Goal: Task Accomplishment & Management: Manage account settings

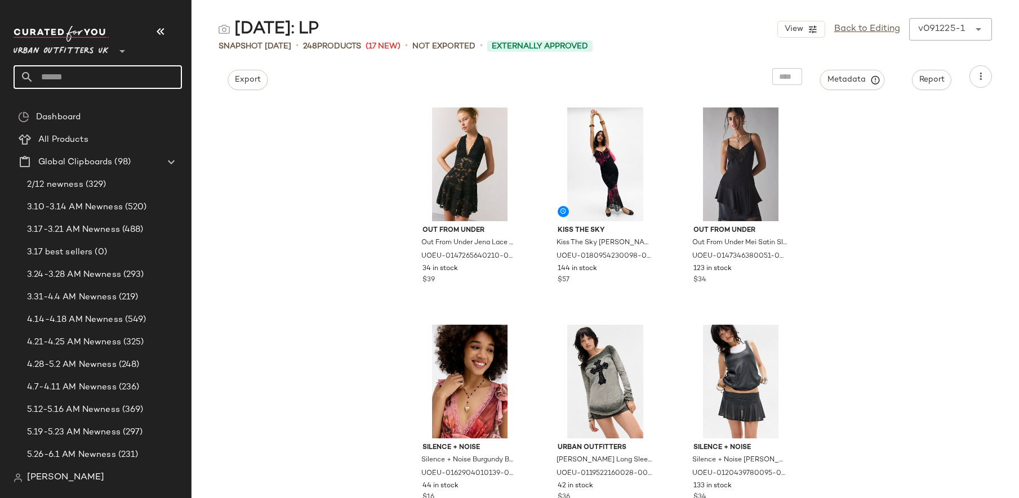
click at [89, 87] on input "text" at bounding box center [108, 77] width 148 height 24
type input "*"
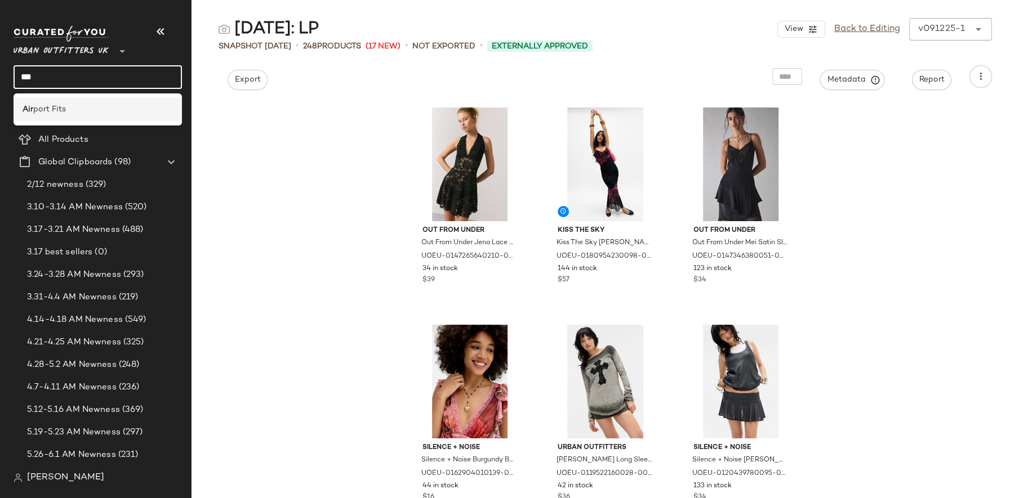
type input "***"
click at [62, 108] on span "port Fits" at bounding box center [49, 110] width 33 height 12
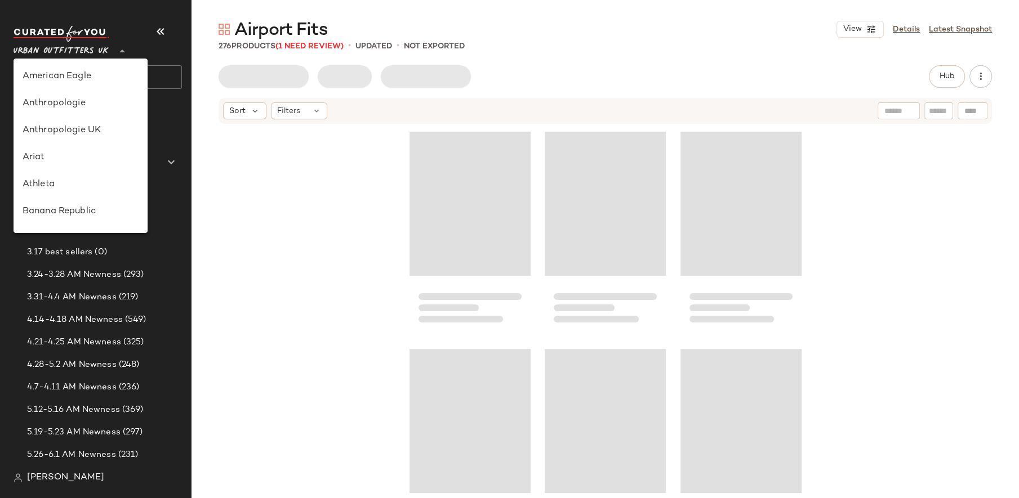
click at [81, 51] on span "Urban Outfitters UK" at bounding box center [61, 48] width 95 height 20
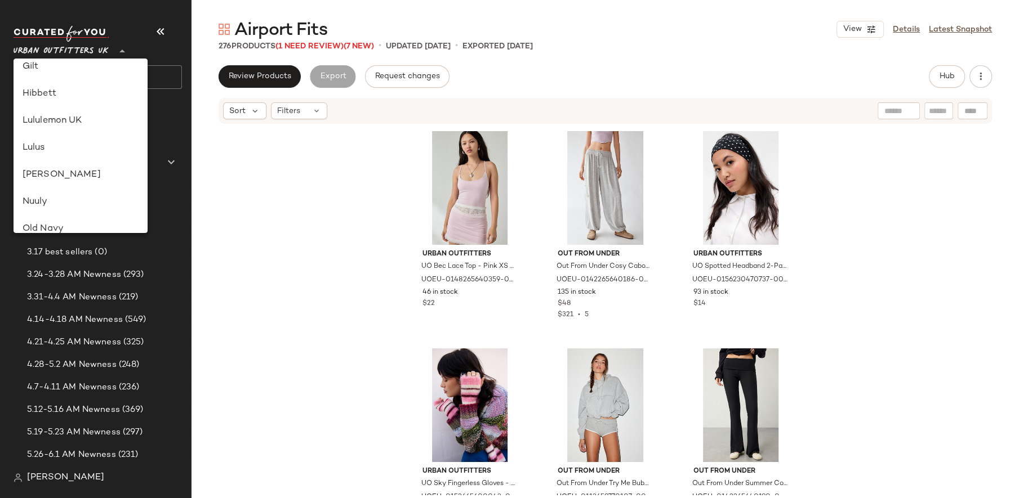
scroll to position [307, 0]
click at [81, 123] on div "Lululemon UK" at bounding box center [81, 121] width 116 height 14
type input "**"
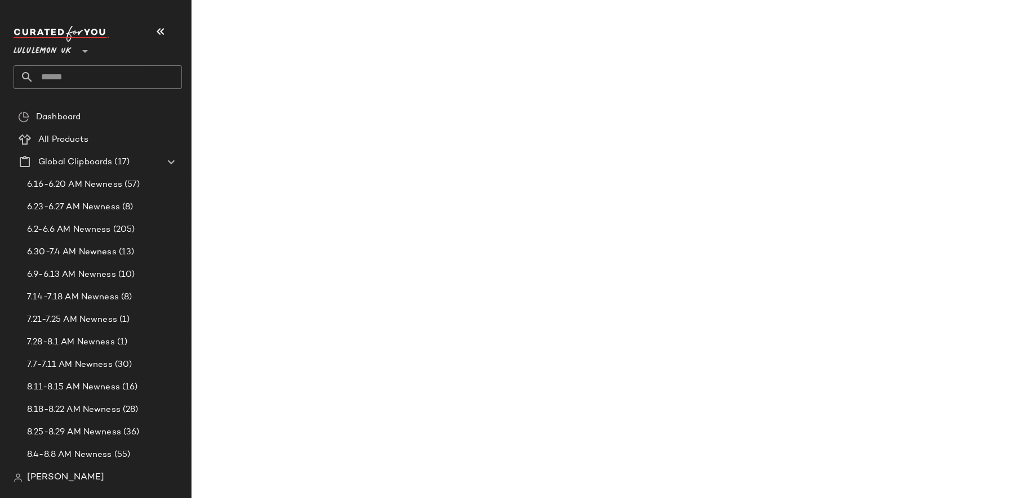
click at [88, 80] on input "text" at bounding box center [108, 77] width 148 height 24
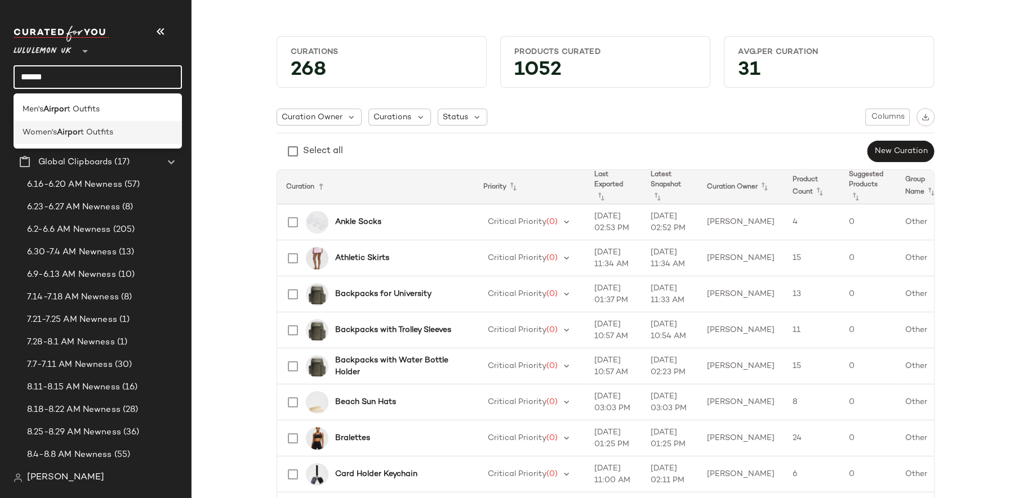
type input "******"
click at [66, 132] on b "Airpor" at bounding box center [69, 133] width 24 height 12
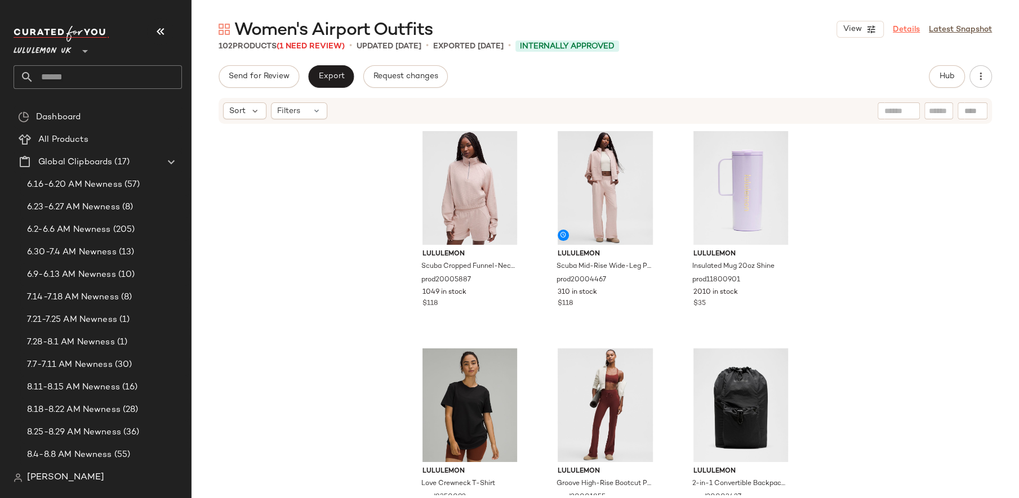
click at [906, 24] on link "Details" at bounding box center [906, 30] width 27 height 12
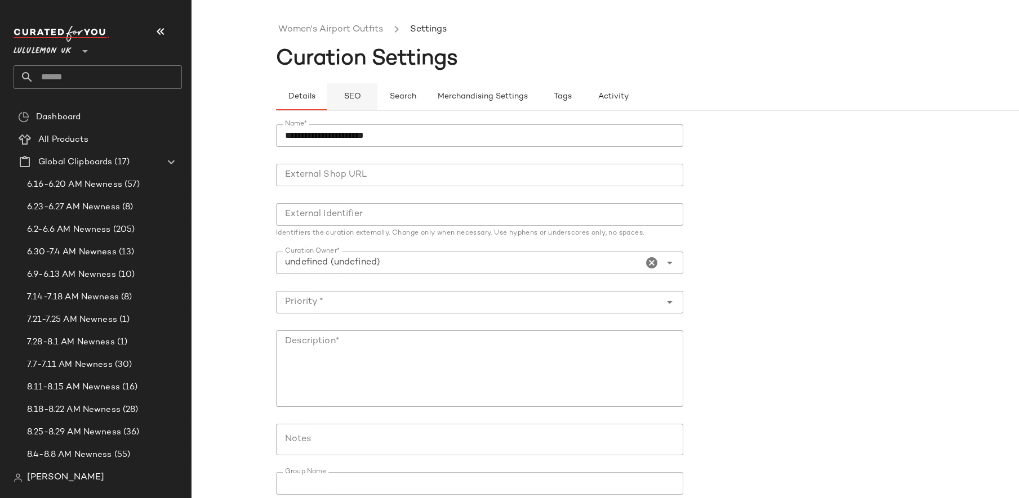
click at [344, 104] on button "SEO" at bounding box center [352, 96] width 51 height 27
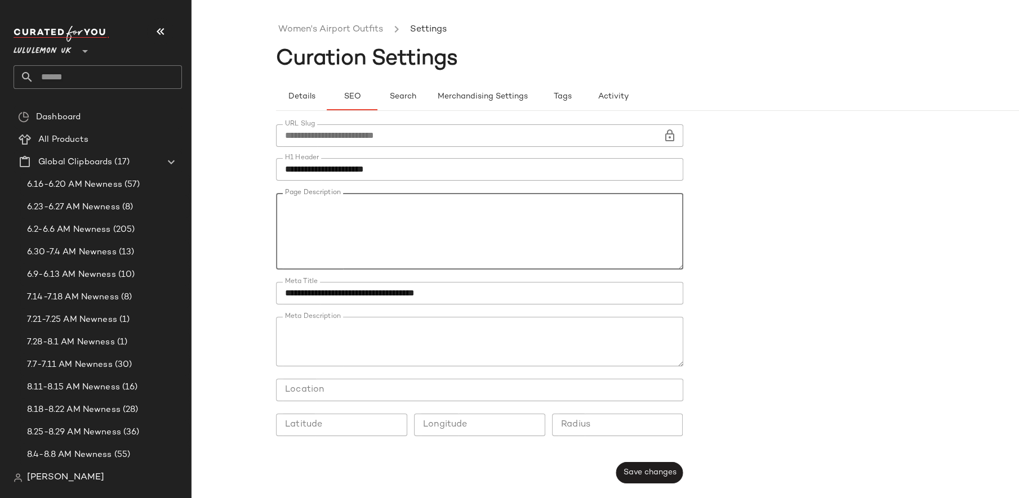
drag, startPoint x: 282, startPoint y: 219, endPoint x: 283, endPoint y: 205, distance: 13.5
click at [283, 205] on textarea "Page Description" at bounding box center [479, 231] width 407 height 77
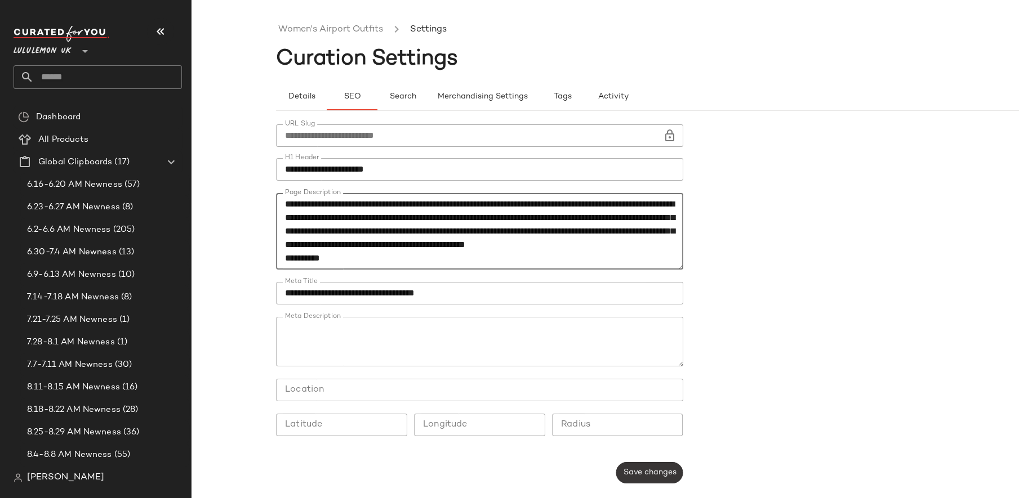
type textarea "**********"
click at [634, 474] on span "Save changes" at bounding box center [649, 473] width 54 height 9
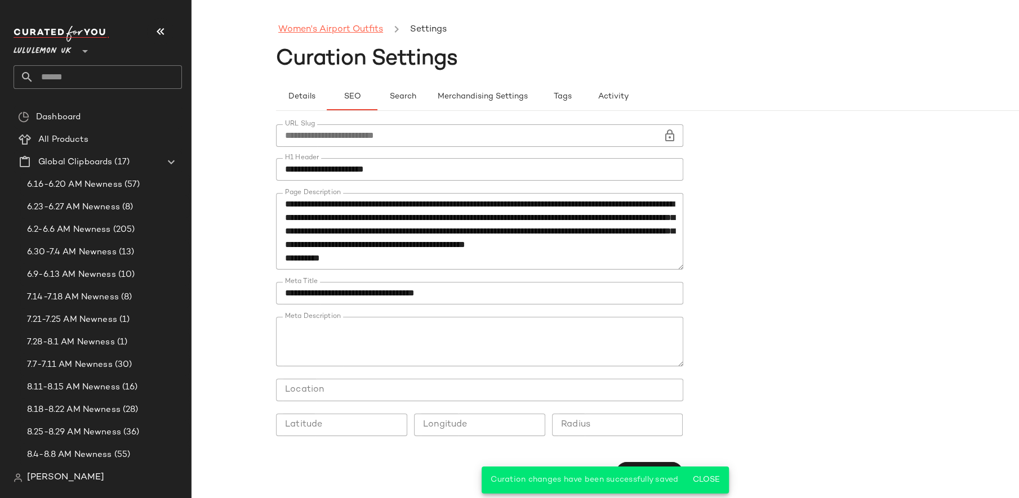
click at [342, 24] on link "Women's Airport Outfits" at bounding box center [330, 30] width 105 height 15
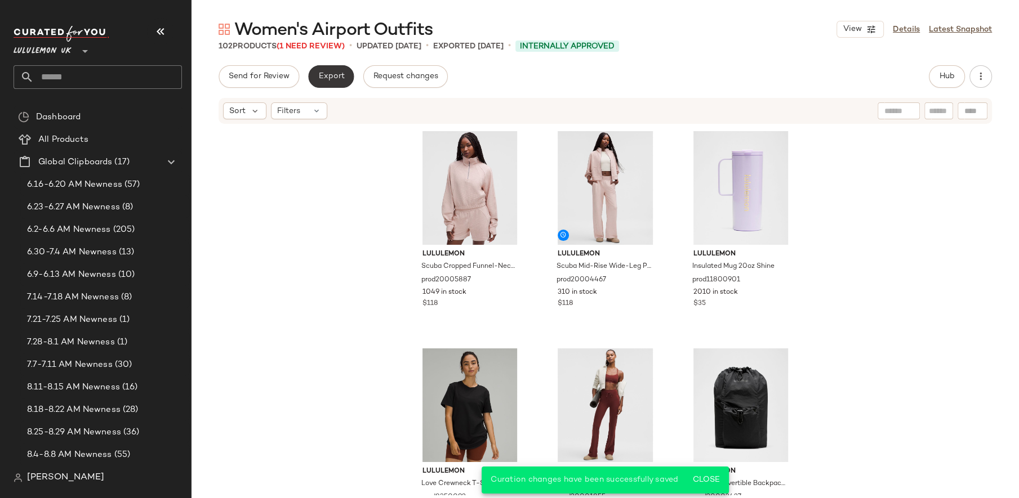
click at [323, 82] on button "Export" at bounding box center [331, 76] width 46 height 23
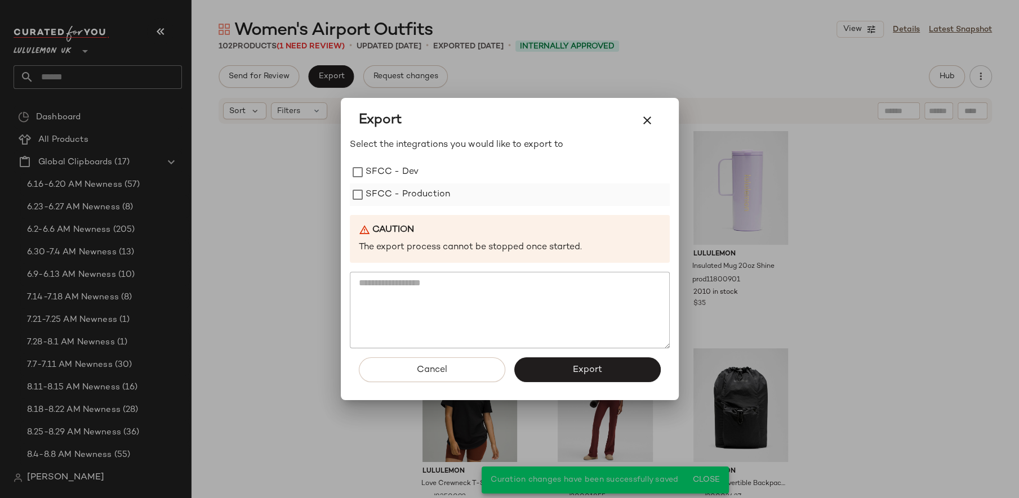
click at [408, 190] on label "SFCC - Production" at bounding box center [408, 195] width 85 height 23
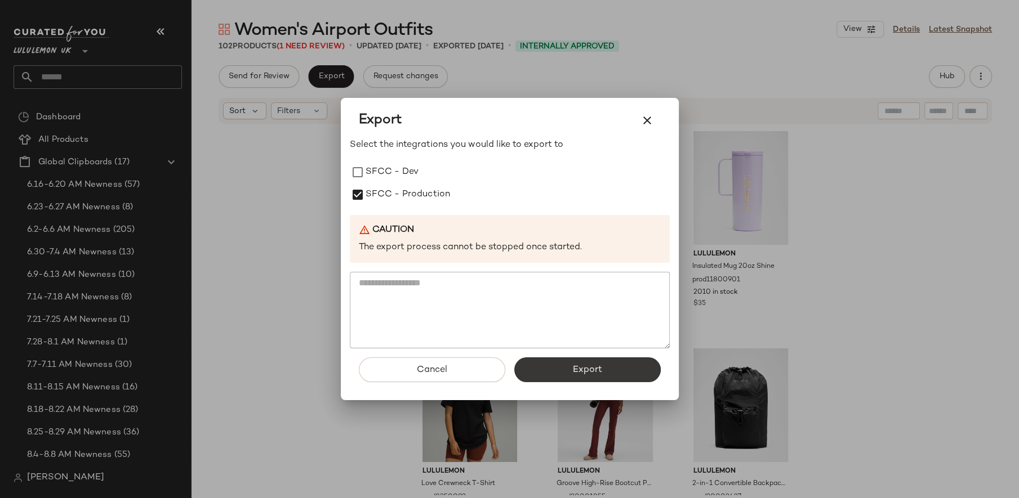
click at [574, 371] on span "Export" at bounding box center [587, 370] width 30 height 11
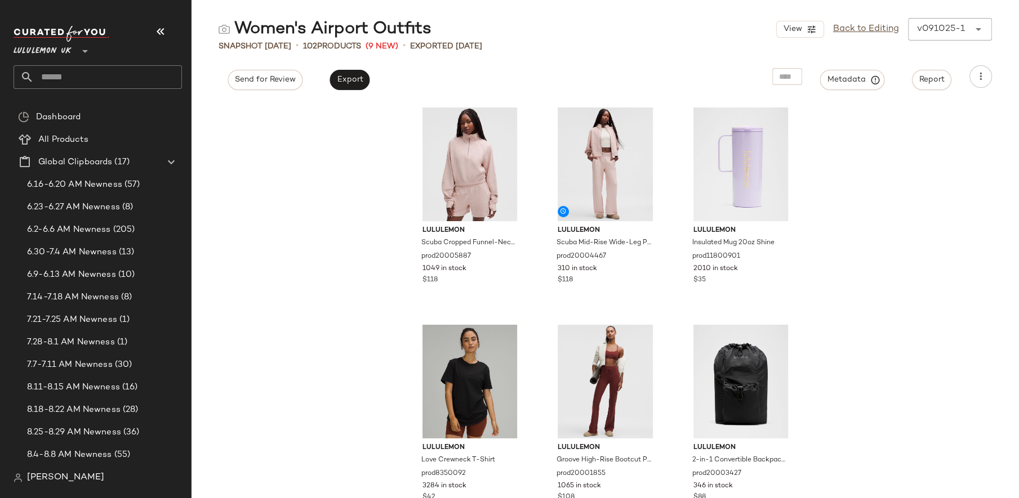
click at [99, 87] on input "text" at bounding box center [108, 77] width 148 height 24
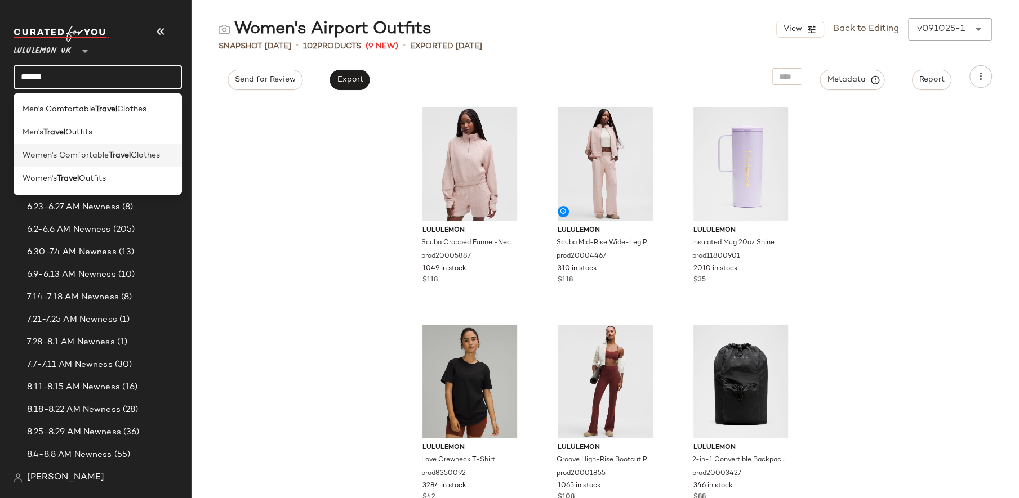
type input "******"
click at [66, 158] on span "Women's Comfortable" at bounding box center [66, 156] width 86 height 12
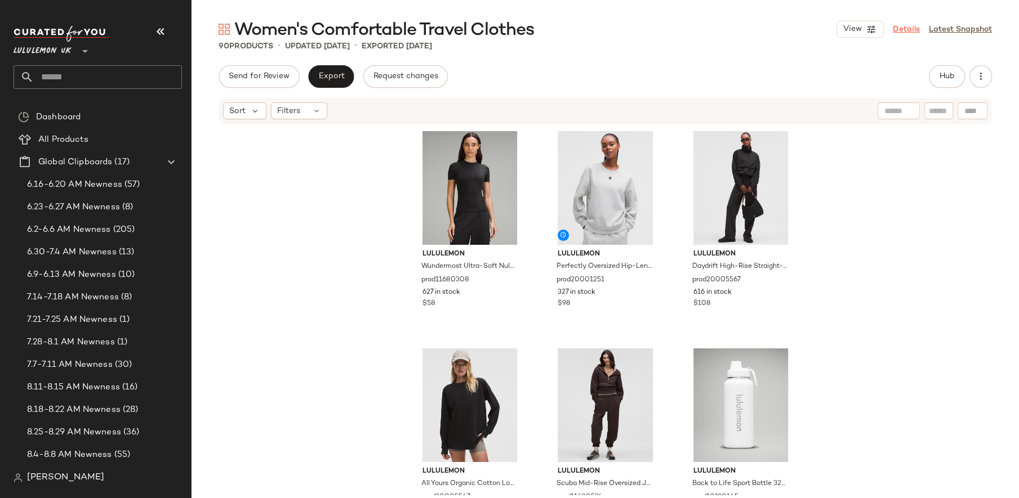
click at [897, 29] on link "Details" at bounding box center [906, 30] width 27 height 12
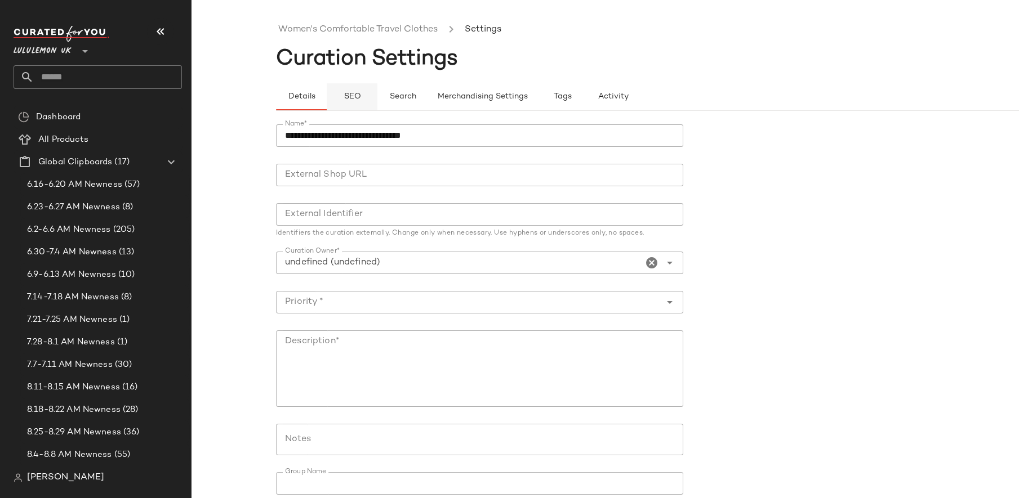
click at [347, 87] on button "SEO" at bounding box center [352, 96] width 51 height 27
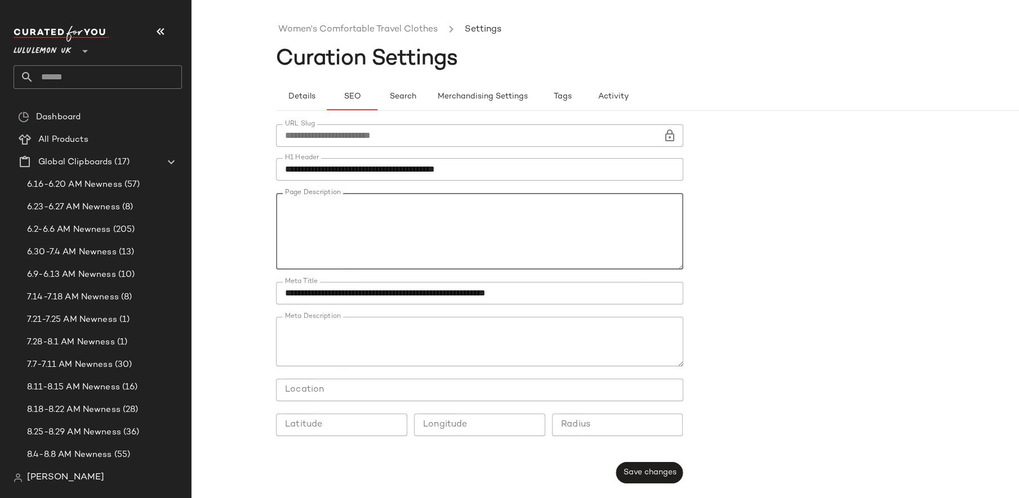
drag, startPoint x: 286, startPoint y: 217, endPoint x: 284, endPoint y: 199, distance: 18.2
click at [284, 199] on textarea "Page Description" at bounding box center [479, 231] width 407 height 77
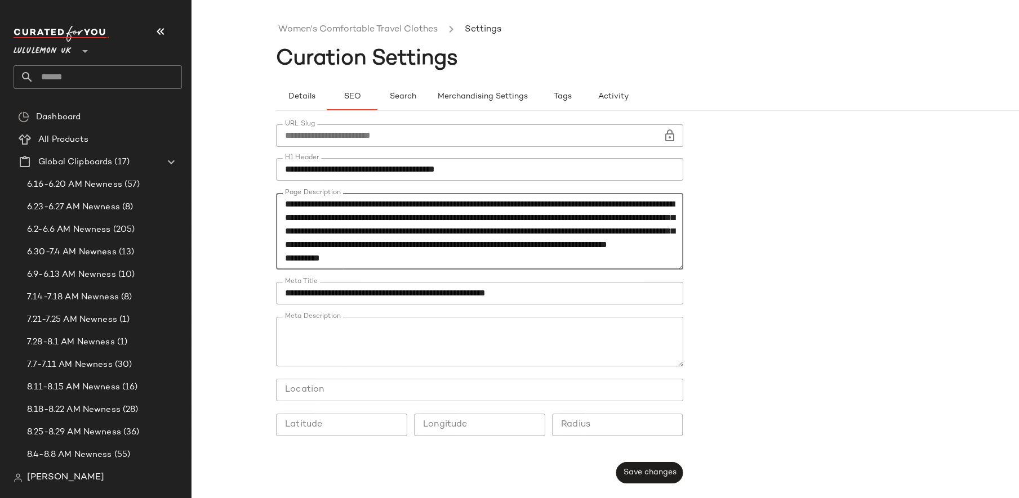
type textarea "**********"
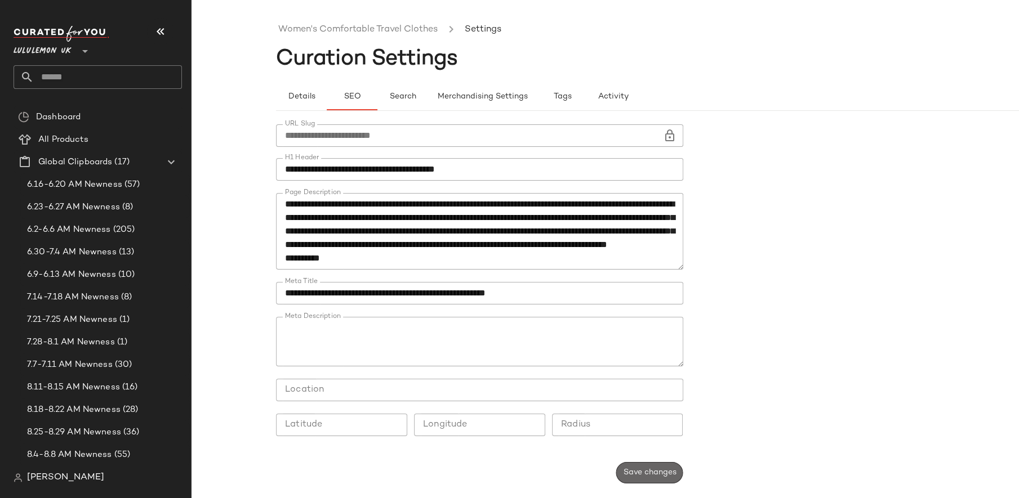
click at [653, 469] on span "Save changes" at bounding box center [649, 473] width 54 height 9
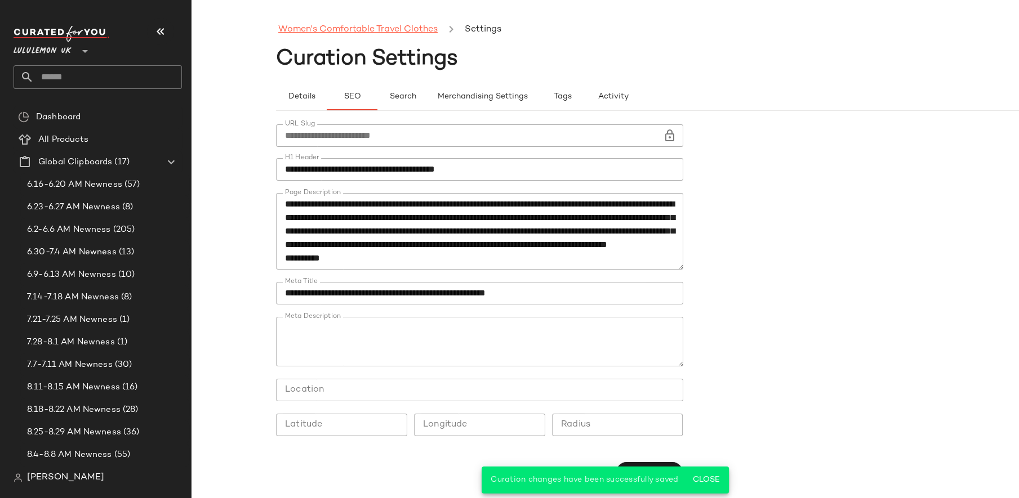
click at [344, 37] on link "Women's Comfortable Travel Clothes" at bounding box center [357, 30] width 159 height 15
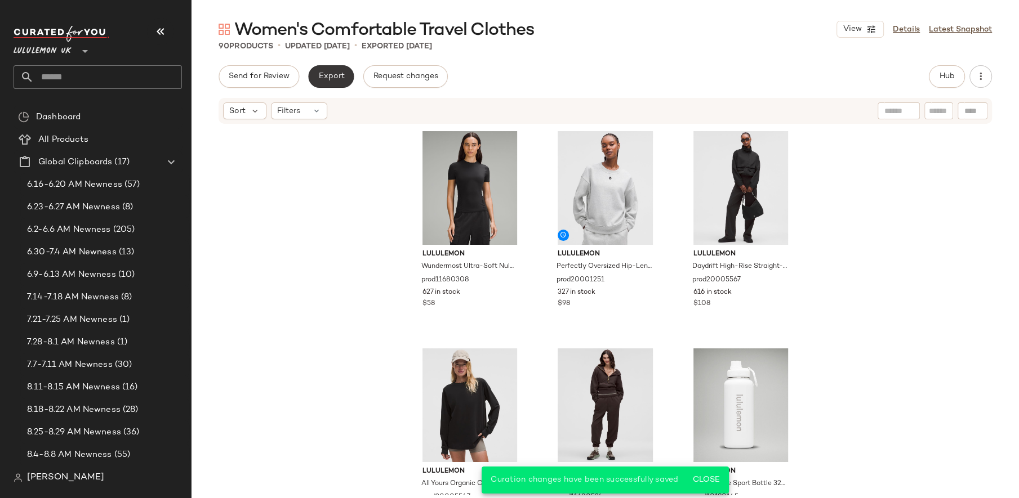
click at [320, 77] on span "Export" at bounding box center [331, 76] width 26 height 9
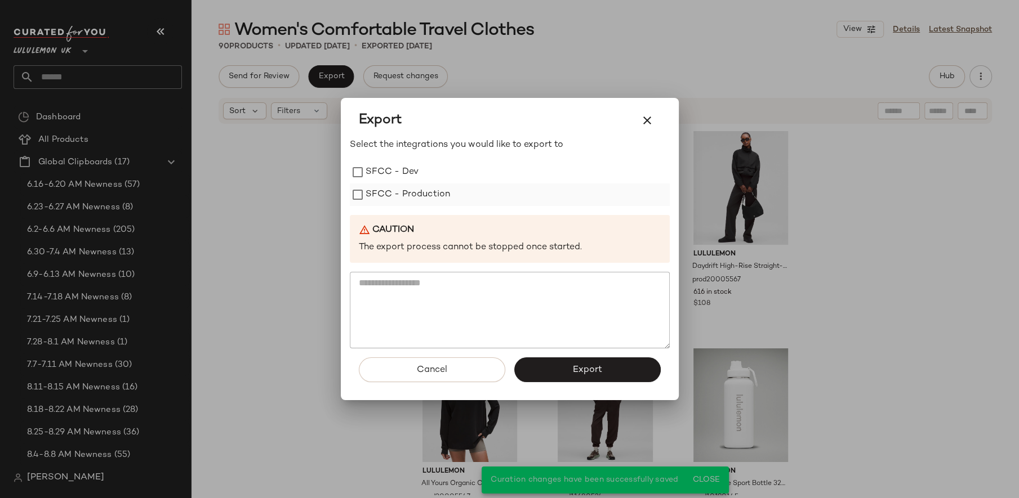
click at [382, 199] on label "SFCC - Production" at bounding box center [408, 195] width 85 height 23
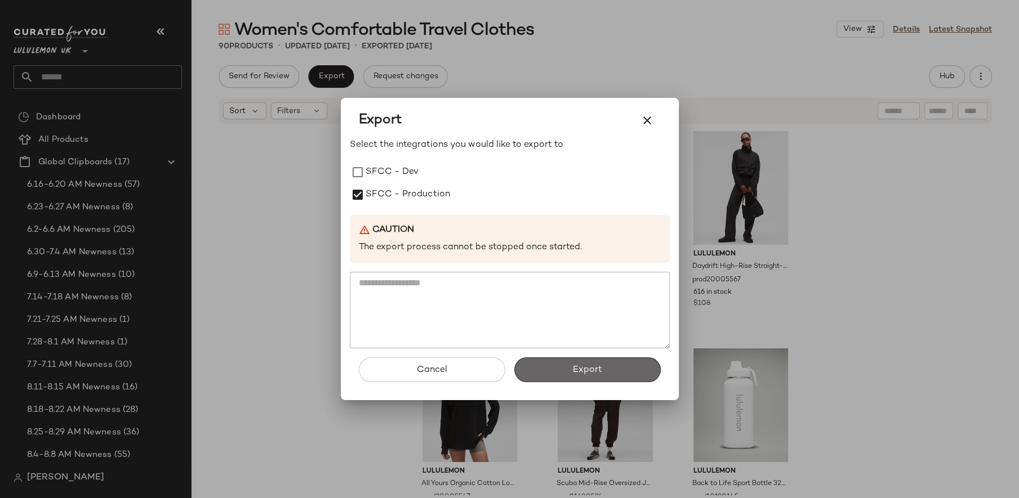
click at [571, 363] on button "Export" at bounding box center [587, 370] width 146 height 25
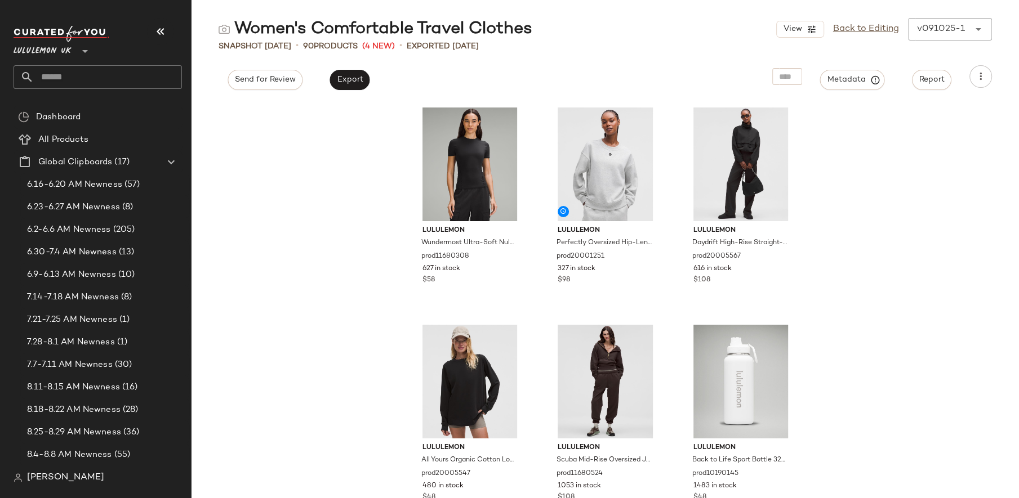
click at [80, 82] on input "text" at bounding box center [108, 77] width 148 height 24
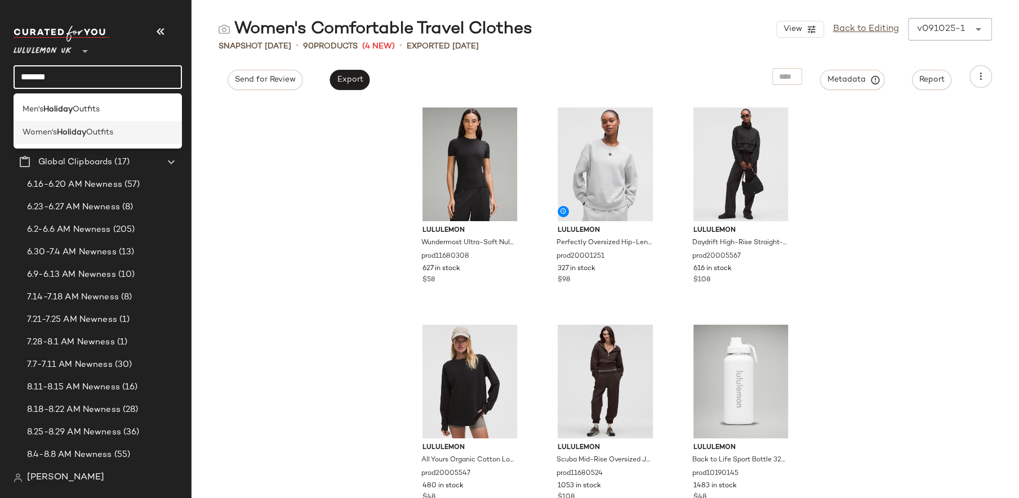
type input "*******"
click at [95, 127] on span "Outfits" at bounding box center [99, 133] width 27 height 12
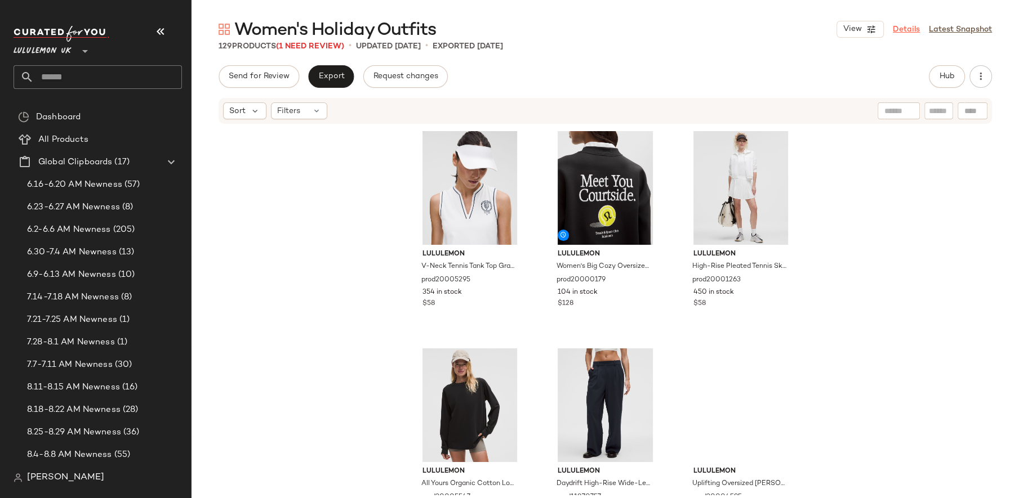
click at [911, 26] on link "Details" at bounding box center [906, 30] width 27 height 12
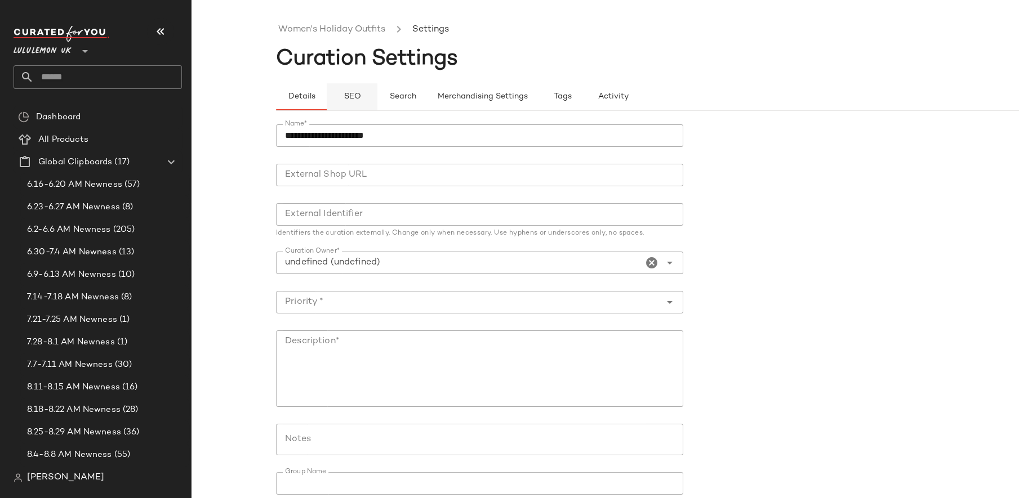
click at [348, 101] on button "SEO" at bounding box center [352, 96] width 51 height 27
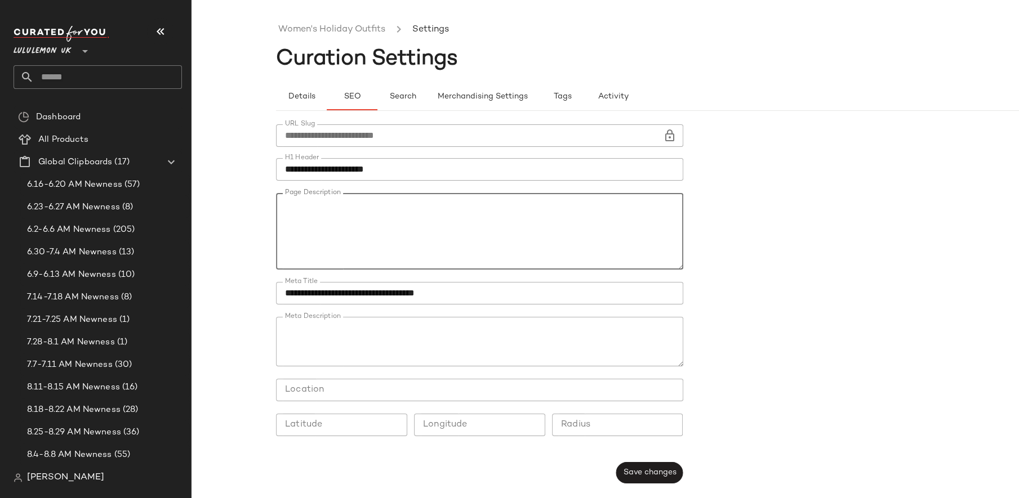
drag, startPoint x: 284, startPoint y: 219, endPoint x: 284, endPoint y: 206, distance: 13.5
click at [284, 206] on textarea "Page Description" at bounding box center [479, 231] width 407 height 77
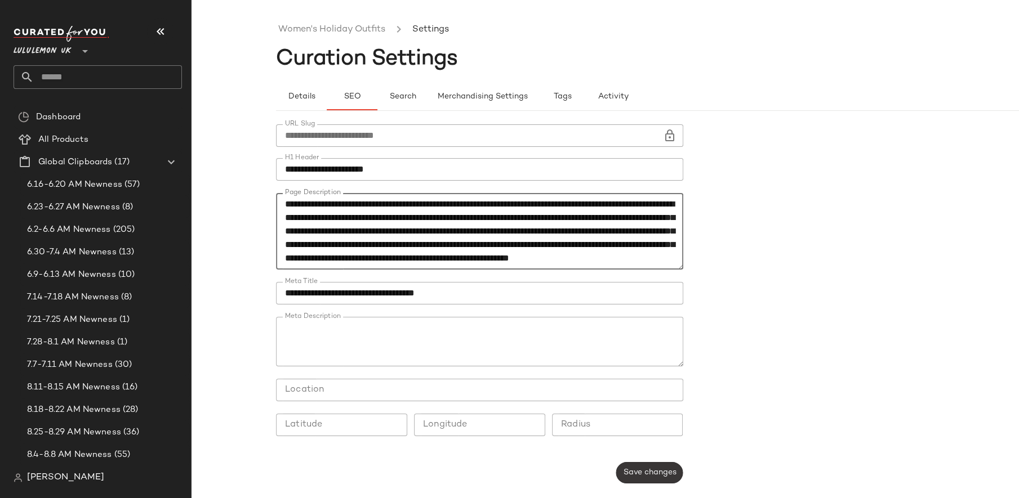
type textarea "**********"
click at [645, 475] on span "Save changes" at bounding box center [649, 473] width 54 height 9
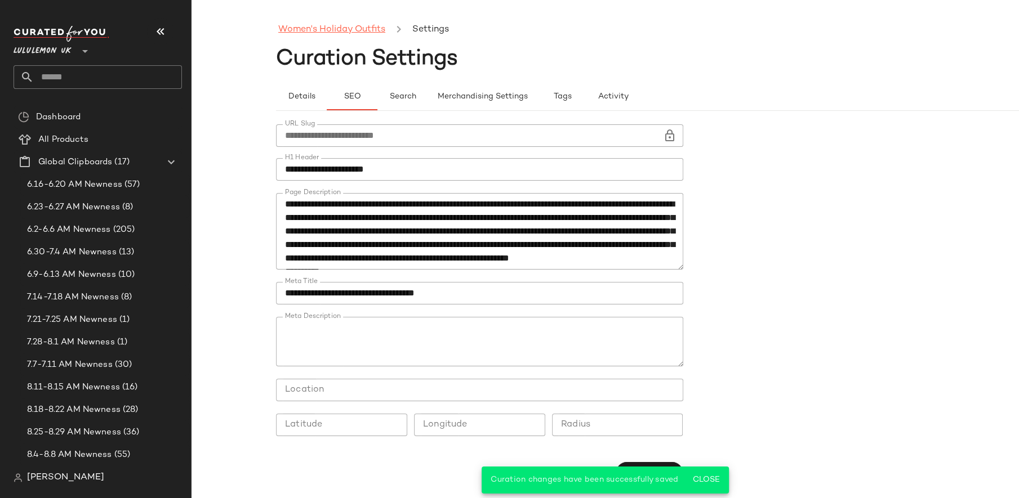
click at [315, 28] on link "Women's Holiday Outfits" at bounding box center [331, 30] width 107 height 15
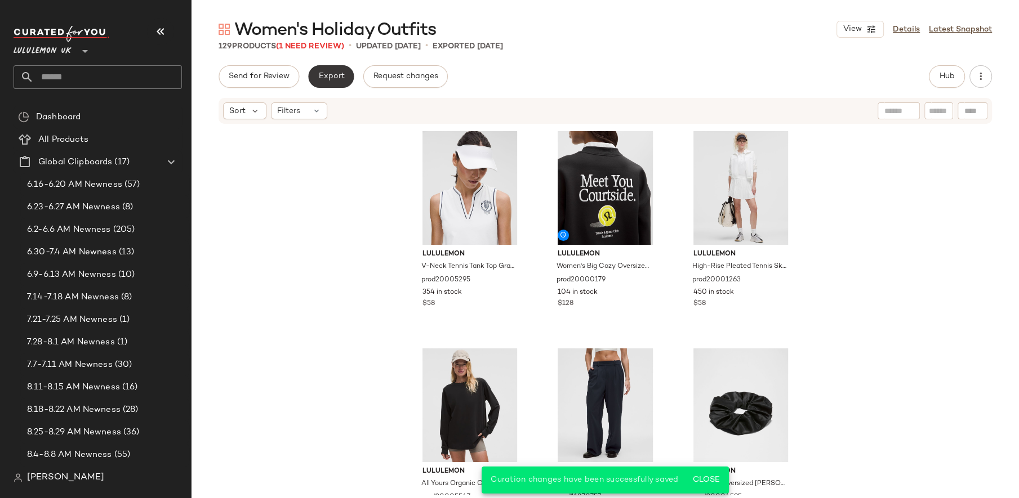
click at [317, 83] on button "Export" at bounding box center [331, 76] width 46 height 23
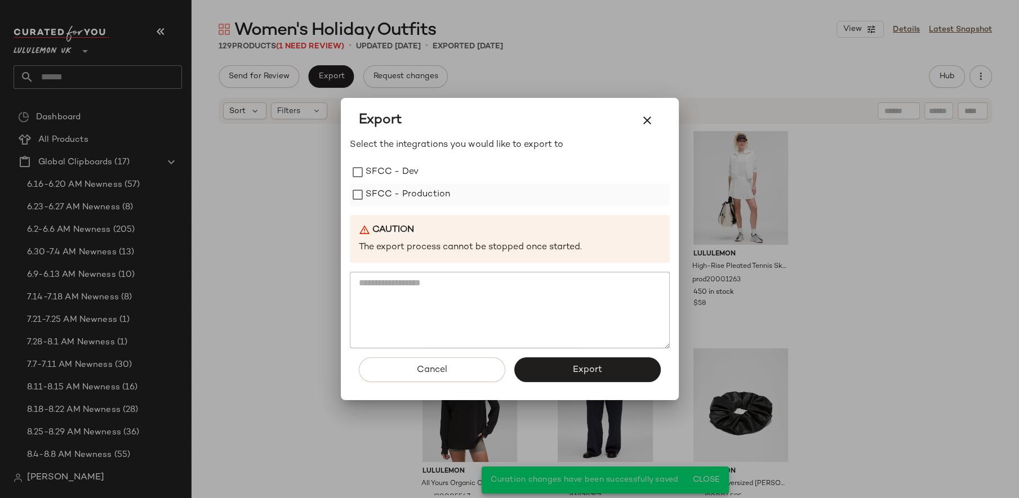
click at [383, 190] on label "SFCC - Production" at bounding box center [408, 195] width 85 height 23
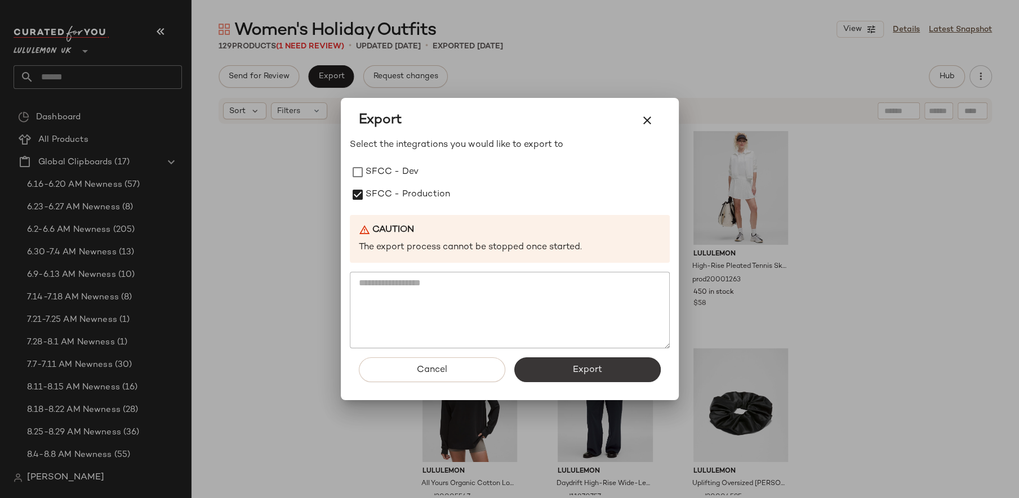
click at [585, 382] on button "Export" at bounding box center [587, 370] width 146 height 25
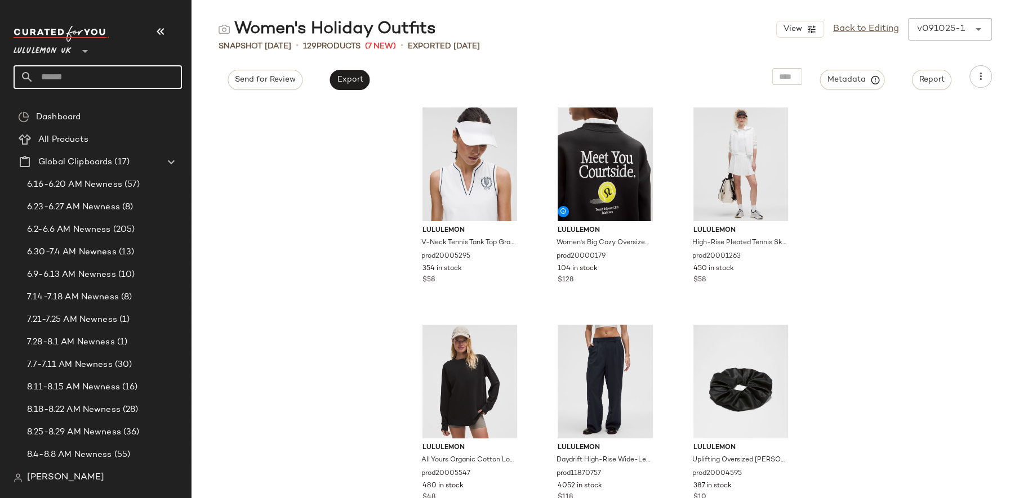
click at [81, 70] on input "text" at bounding box center [108, 77] width 148 height 24
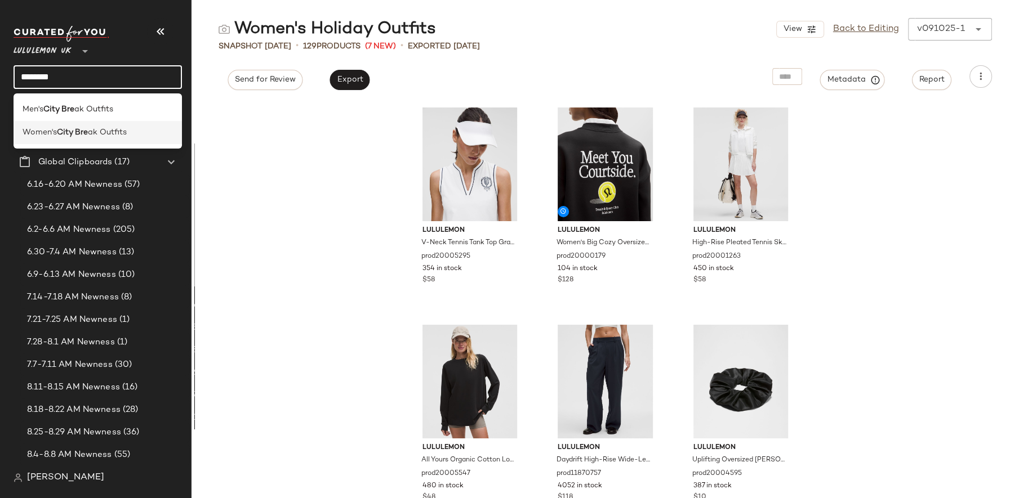
type input "********"
click at [79, 142] on div "Women's City Bre ak Outfits" at bounding box center [98, 132] width 168 height 23
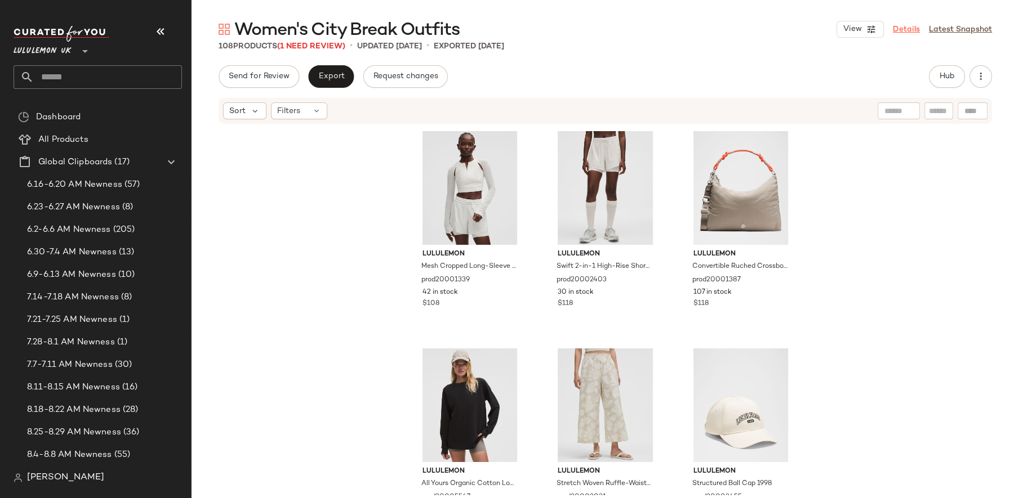
click at [908, 26] on link "Details" at bounding box center [906, 30] width 27 height 12
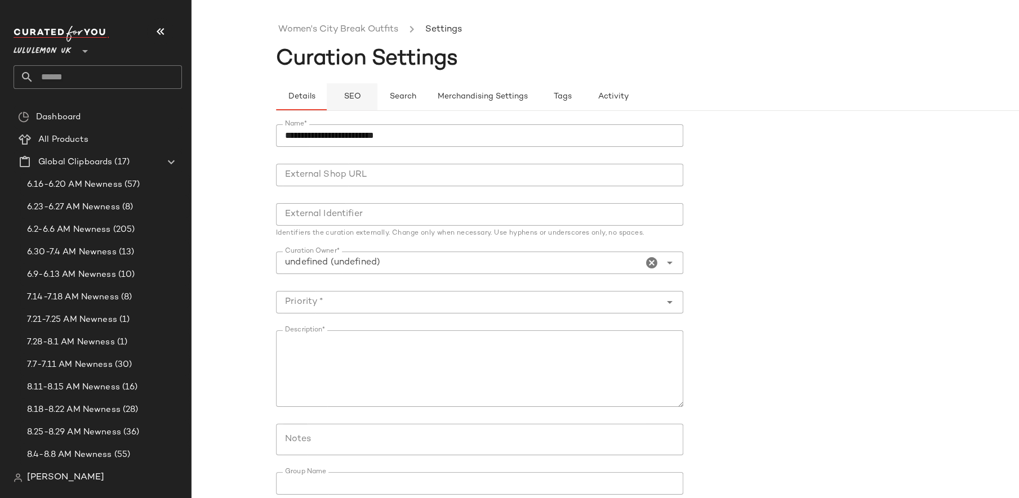
click at [351, 100] on span "SEO" at bounding box center [351, 96] width 17 height 9
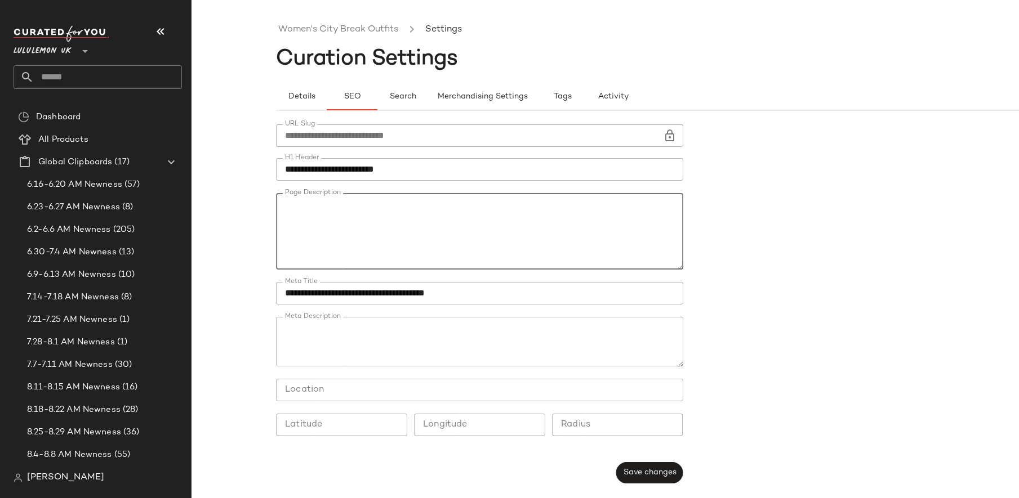
drag, startPoint x: 286, startPoint y: 216, endPoint x: 286, endPoint y: 199, distance: 16.9
click at [286, 199] on textarea "Page Description" at bounding box center [479, 231] width 407 height 77
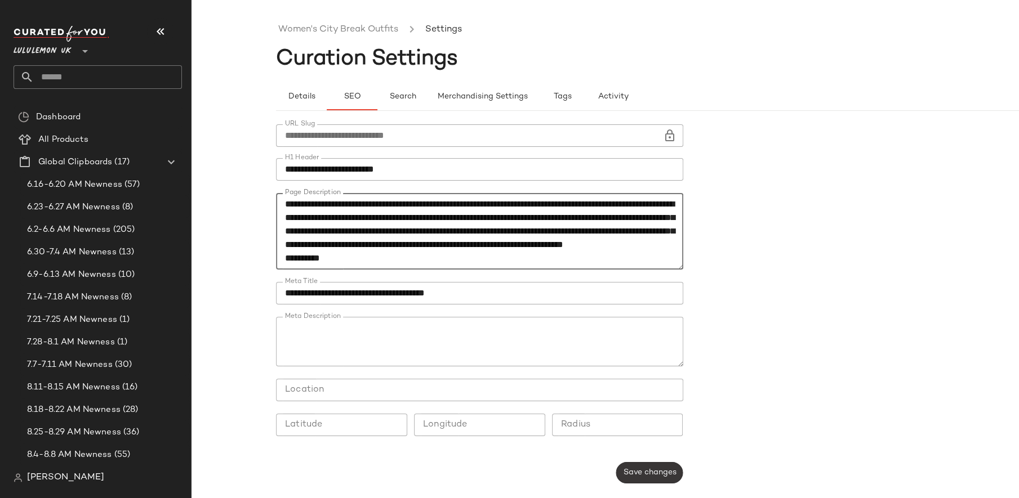
type textarea "**********"
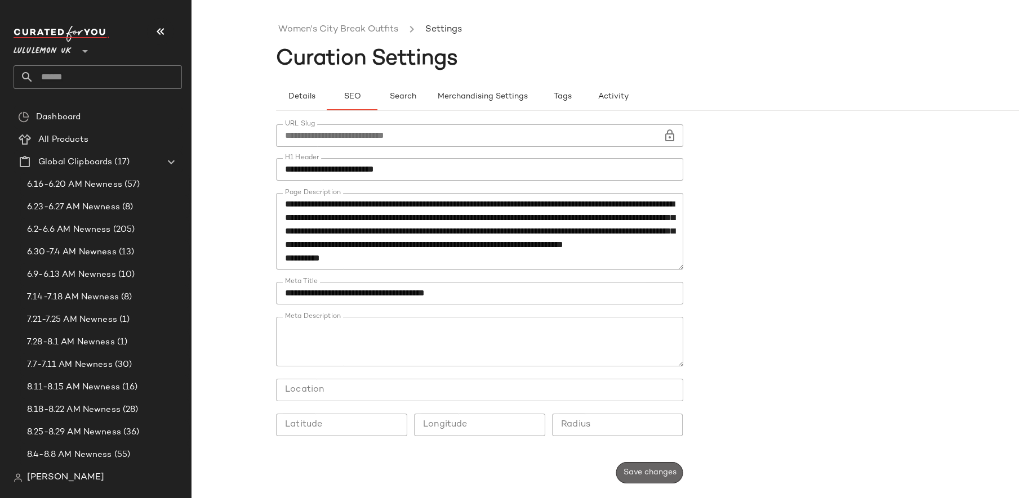
click at [665, 472] on span "Save changes" at bounding box center [649, 473] width 54 height 9
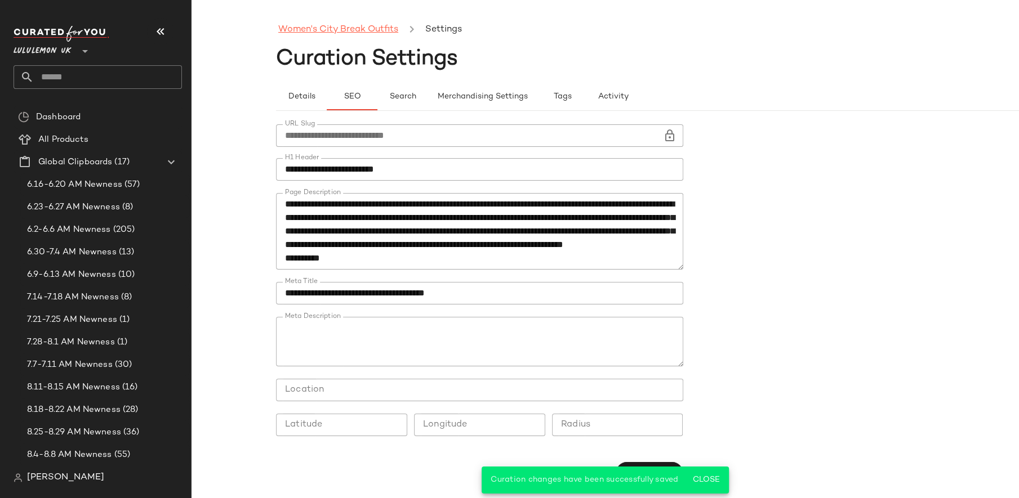
click at [326, 29] on link "Women's City Break Outfits" at bounding box center [338, 30] width 120 height 15
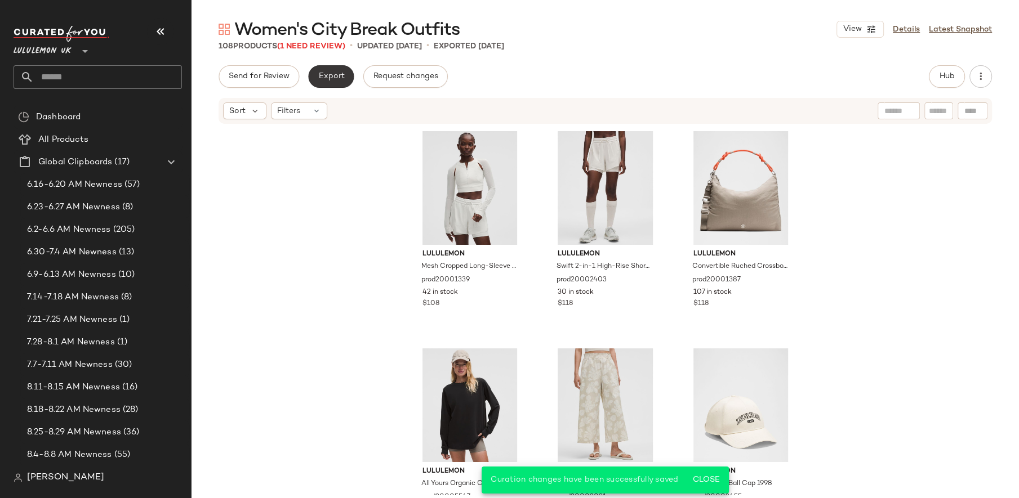
click at [331, 71] on button "Export" at bounding box center [331, 76] width 46 height 23
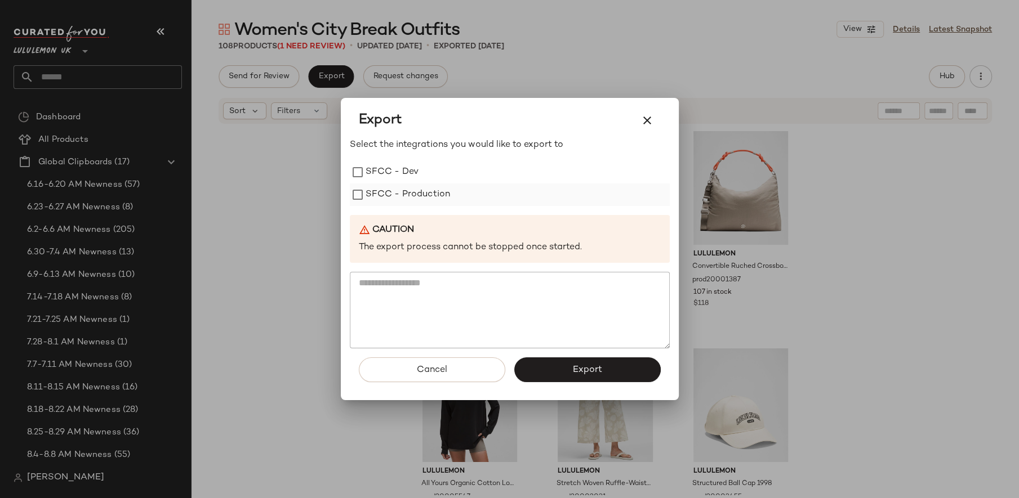
click at [376, 187] on label "SFCC - Production" at bounding box center [408, 195] width 85 height 23
click at [562, 376] on button "Export" at bounding box center [587, 370] width 146 height 25
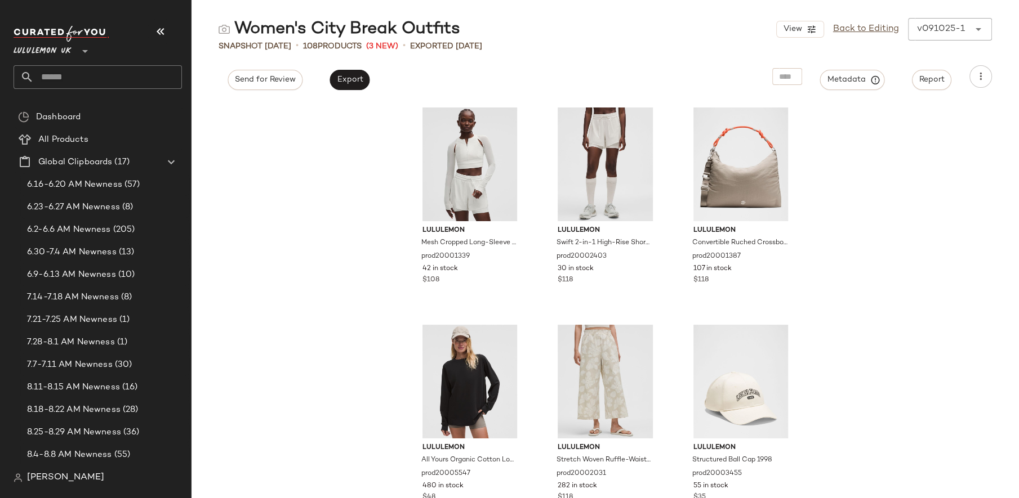
click at [64, 83] on input "text" at bounding box center [108, 77] width 148 height 24
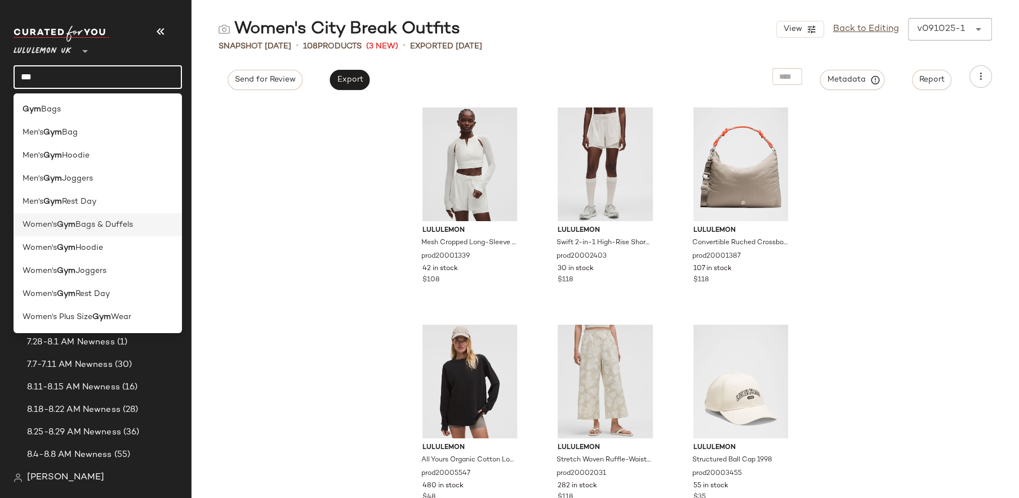
type input "***"
click at [87, 227] on span "Bags & Duffels" at bounding box center [103, 225] width 57 height 12
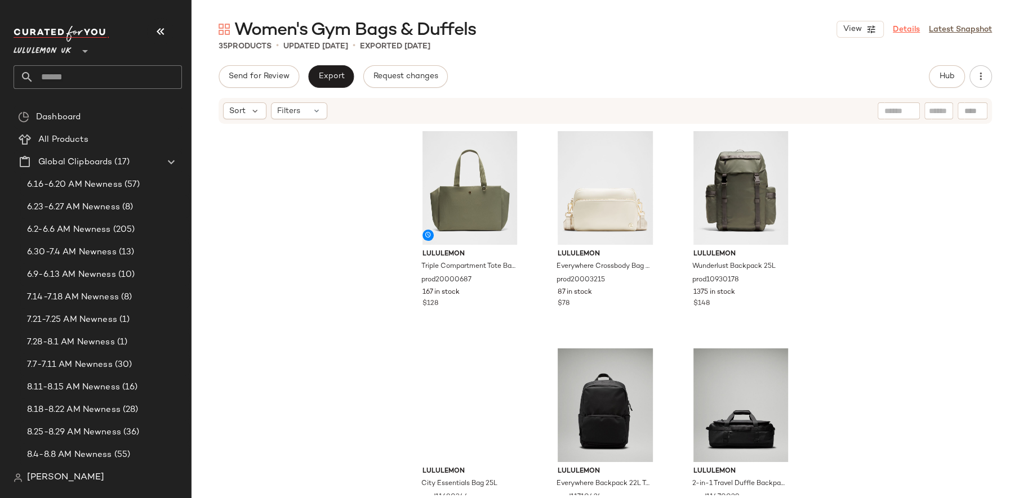
click at [902, 27] on link "Details" at bounding box center [906, 30] width 27 height 12
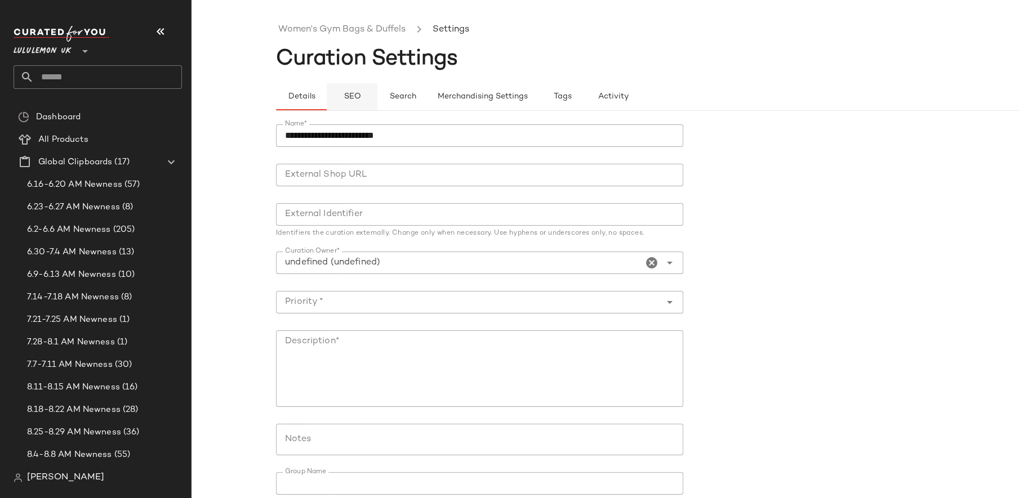
click at [347, 93] on span "SEO" at bounding box center [351, 96] width 17 height 9
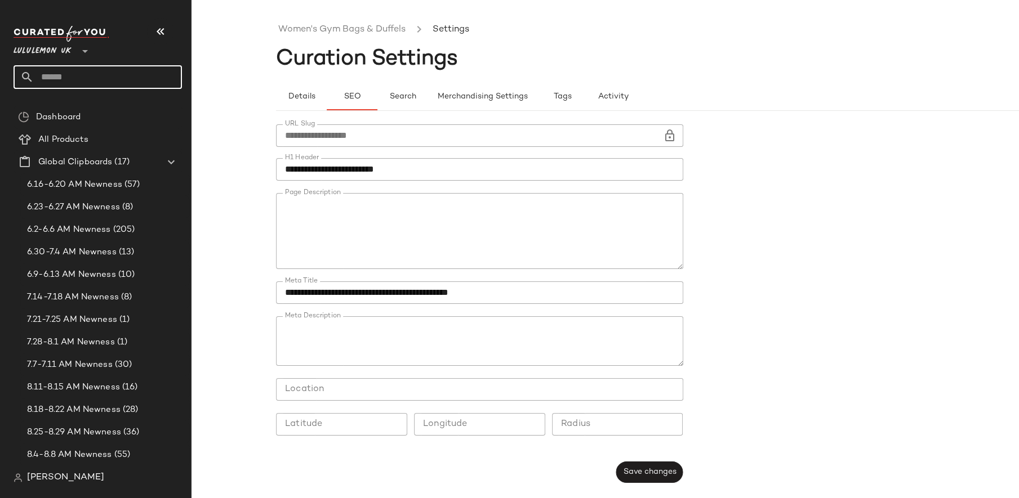
click at [75, 82] on input "text" at bounding box center [108, 77] width 148 height 24
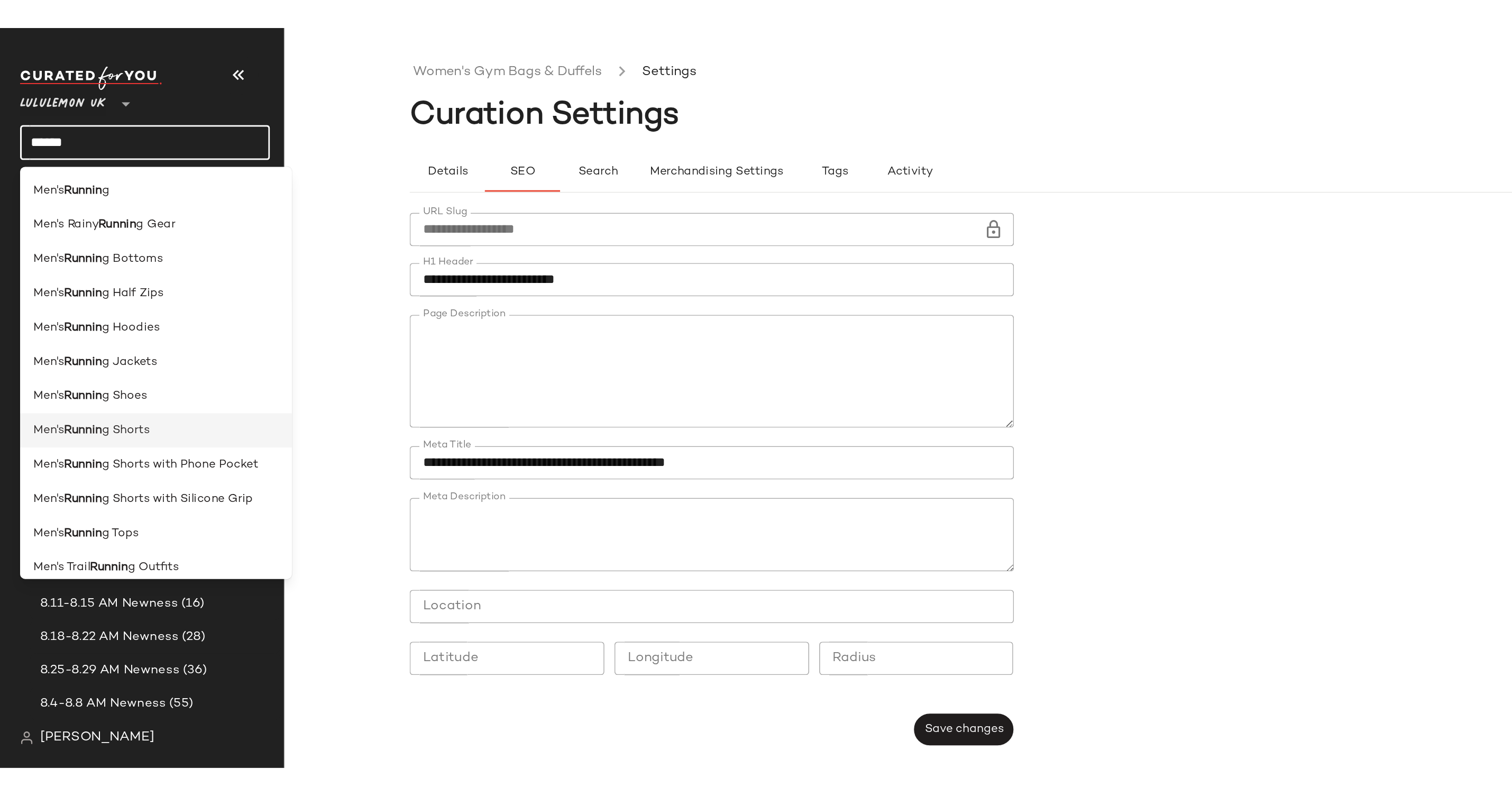
scroll to position [333, 0]
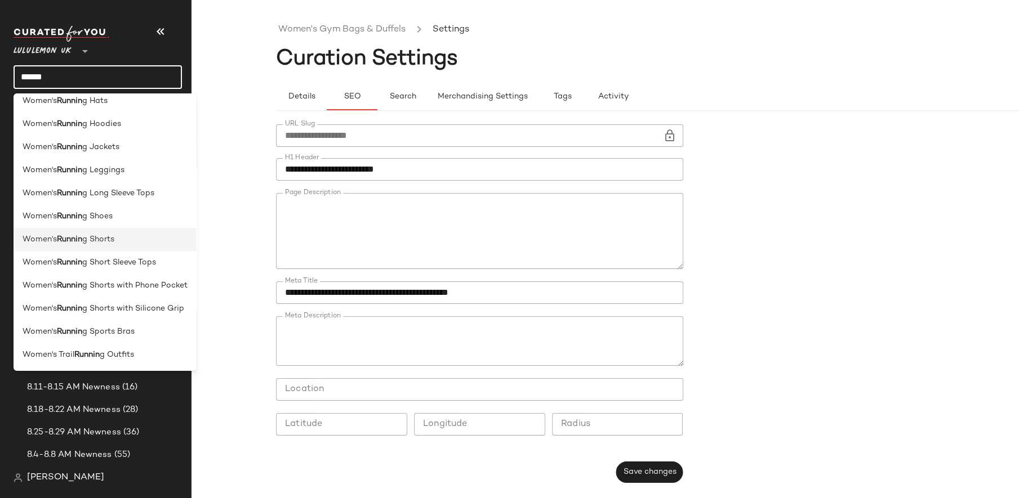
type input "******"
click at [79, 239] on b "Runnin" at bounding box center [69, 240] width 25 height 12
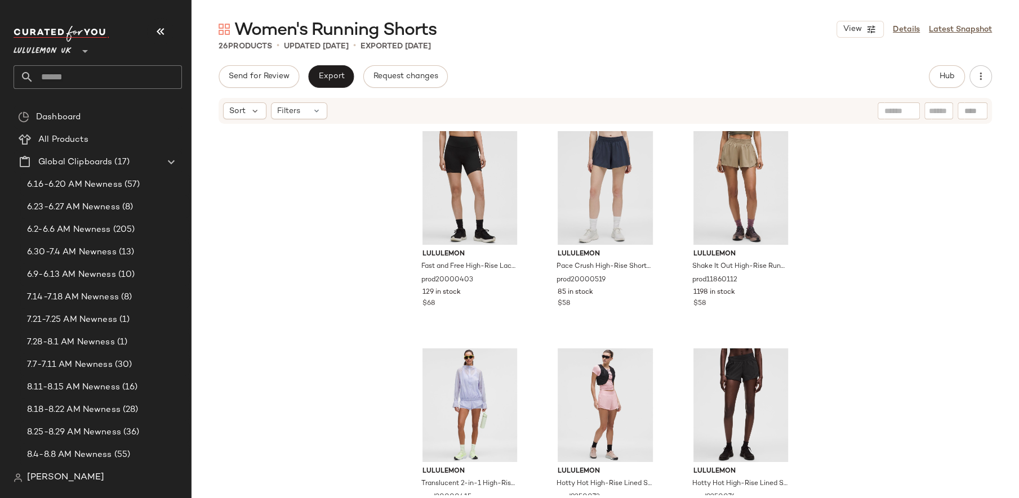
click at [910, 21] on div "View Details Latest Snapshot" at bounding box center [913, 29] width 155 height 17
click at [907, 32] on link "Details" at bounding box center [906, 30] width 27 height 12
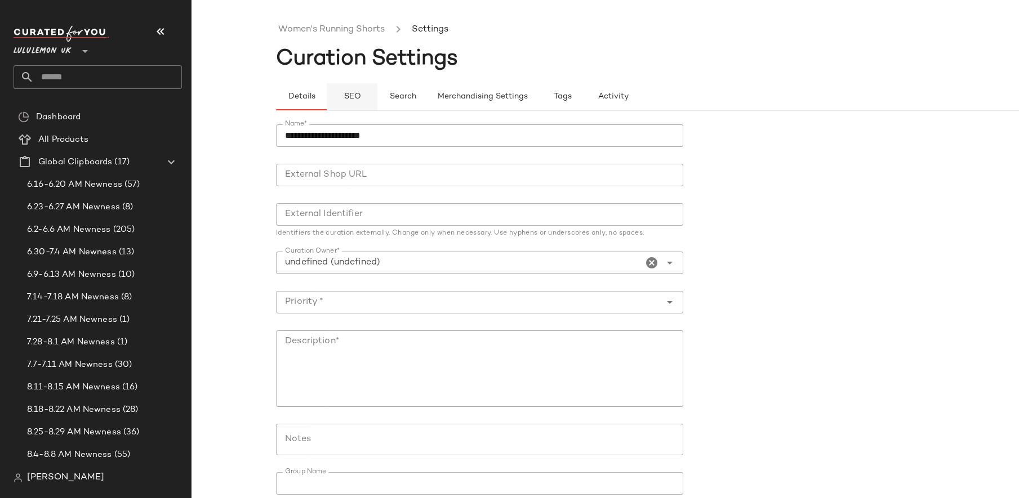
click at [354, 96] on span "SEO" at bounding box center [351, 96] width 17 height 9
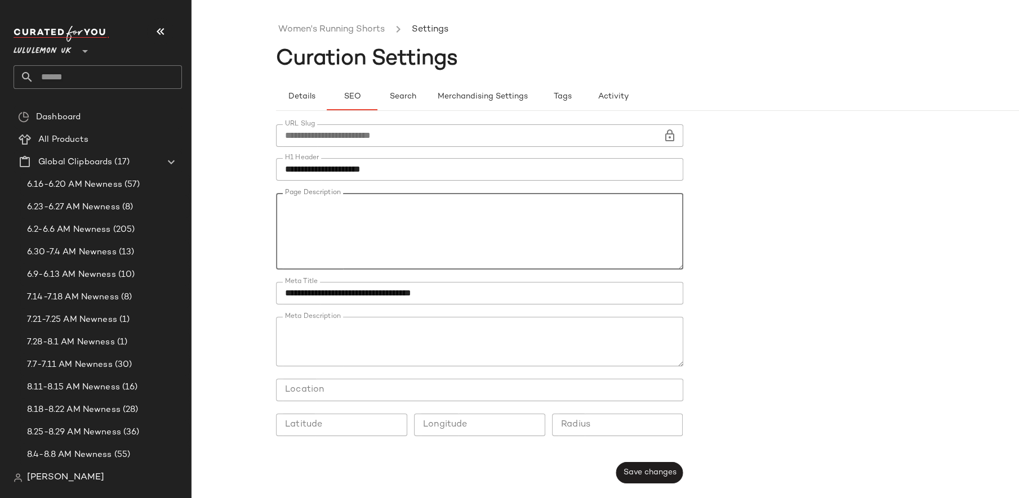
drag, startPoint x: 284, startPoint y: 219, endPoint x: 284, endPoint y: 199, distance: 20.3
click at [284, 199] on textarea "Page Description" at bounding box center [479, 231] width 407 height 77
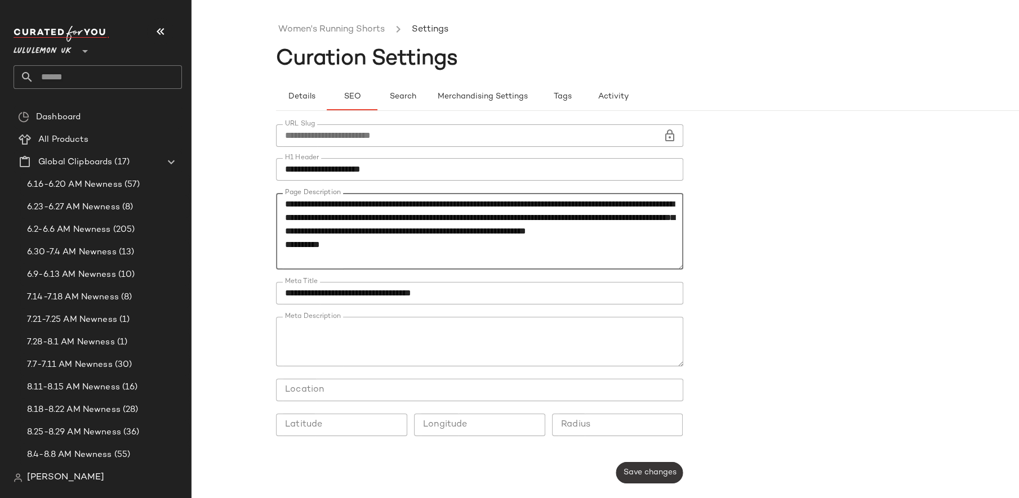
type textarea "**********"
click at [657, 471] on span "Save changes" at bounding box center [649, 473] width 54 height 9
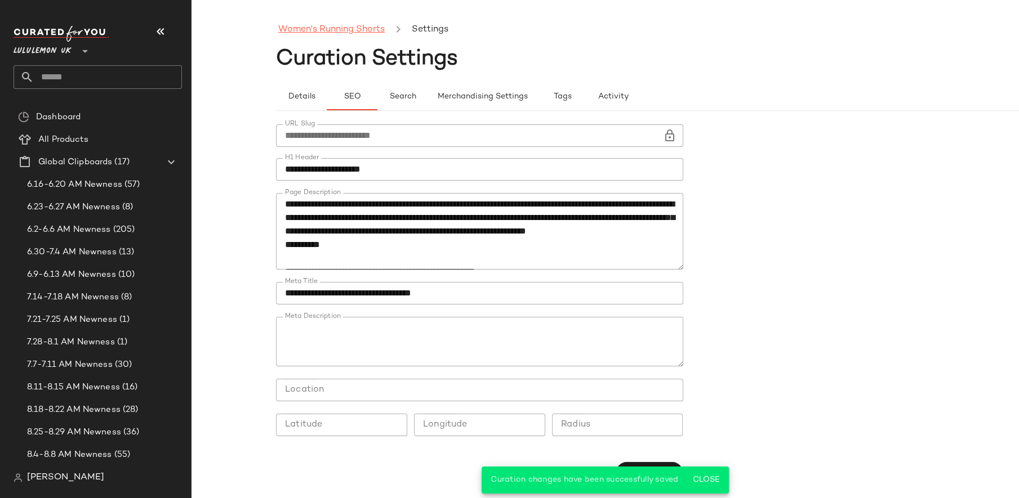
click at [356, 25] on link "Women's Running Shorts" at bounding box center [331, 30] width 106 height 15
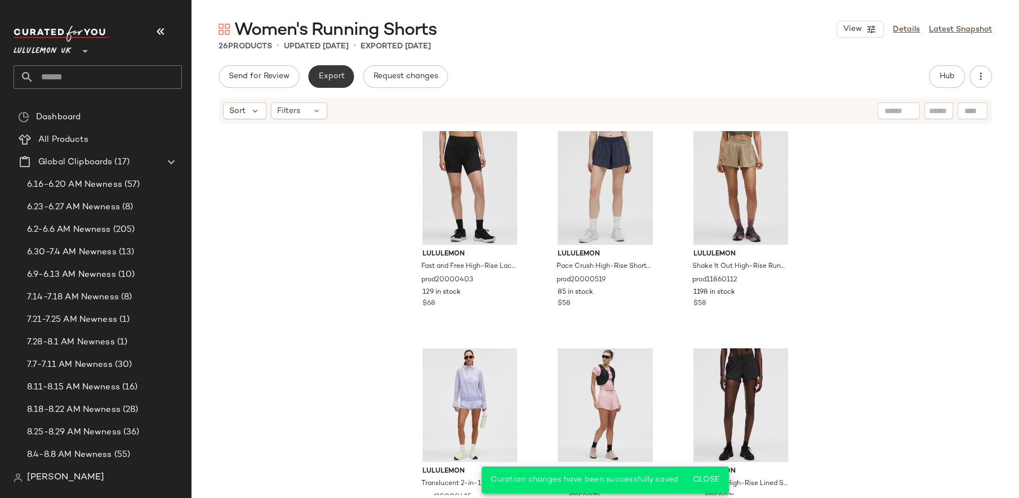
click at [323, 75] on span "Export" at bounding box center [331, 76] width 26 height 9
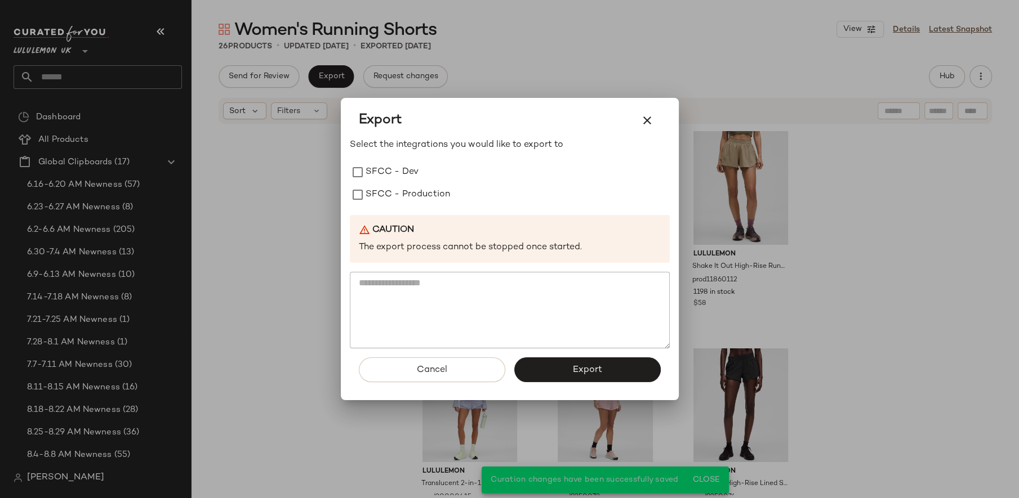
click at [393, 206] on div "Select the integrations you would like to export to SFCC - Dev SFCC - Productio…" at bounding box center [510, 244] width 320 height 211
click at [394, 195] on label "SFCC - Production" at bounding box center [408, 195] width 85 height 23
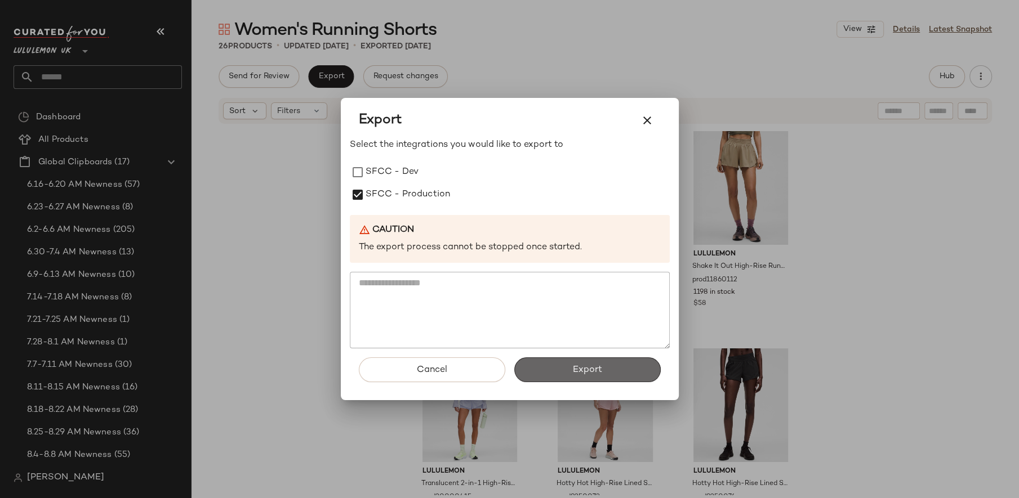
click at [564, 370] on button "Export" at bounding box center [587, 370] width 146 height 25
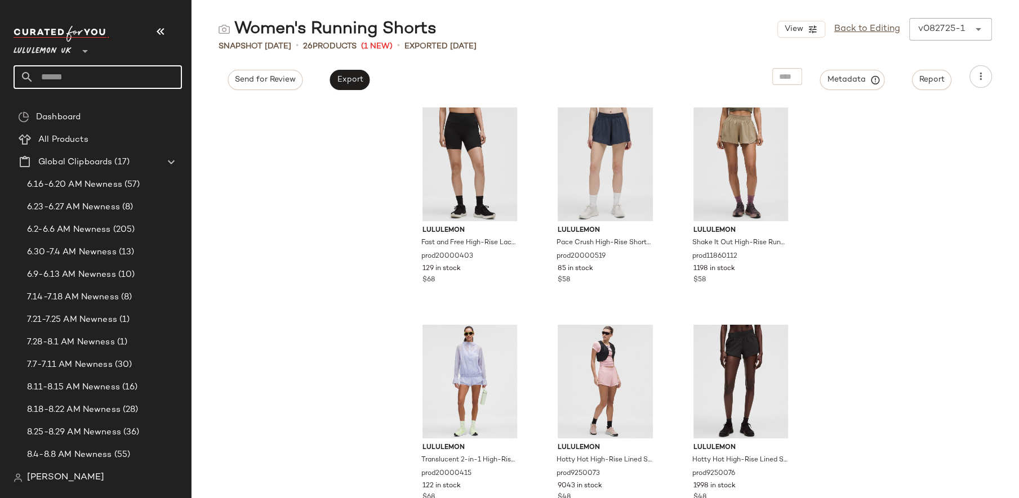
click at [91, 75] on input "text" at bounding box center [108, 77] width 148 height 24
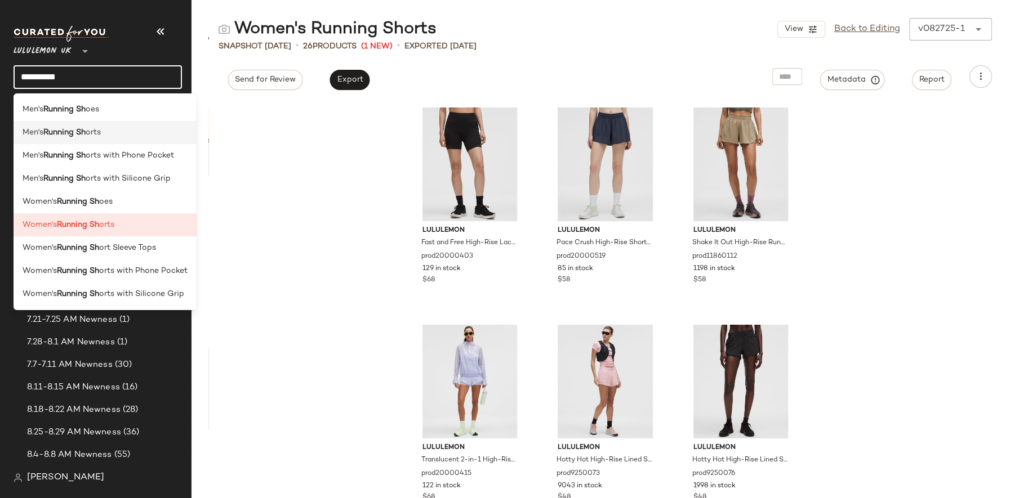
type input "**********"
click at [90, 130] on span "orts" at bounding box center [93, 133] width 15 height 12
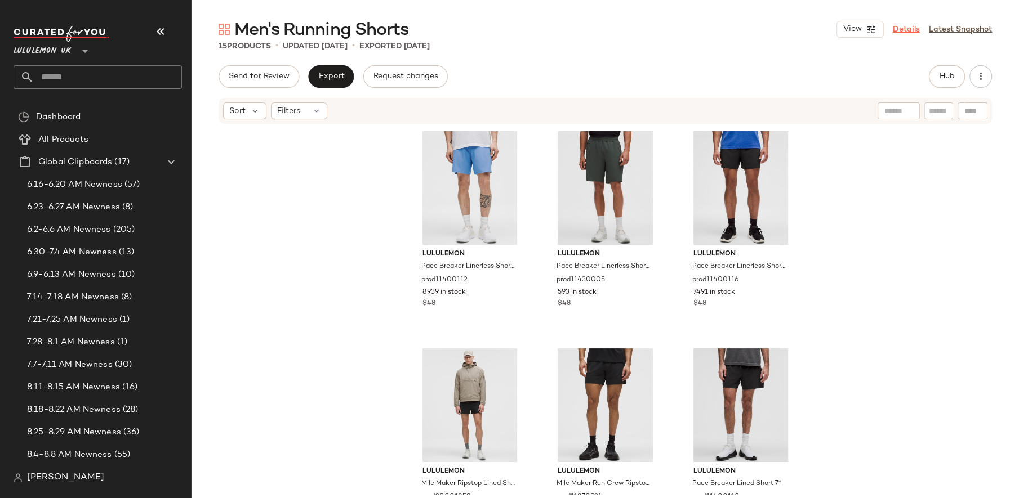
click at [906, 29] on link "Details" at bounding box center [906, 30] width 27 height 12
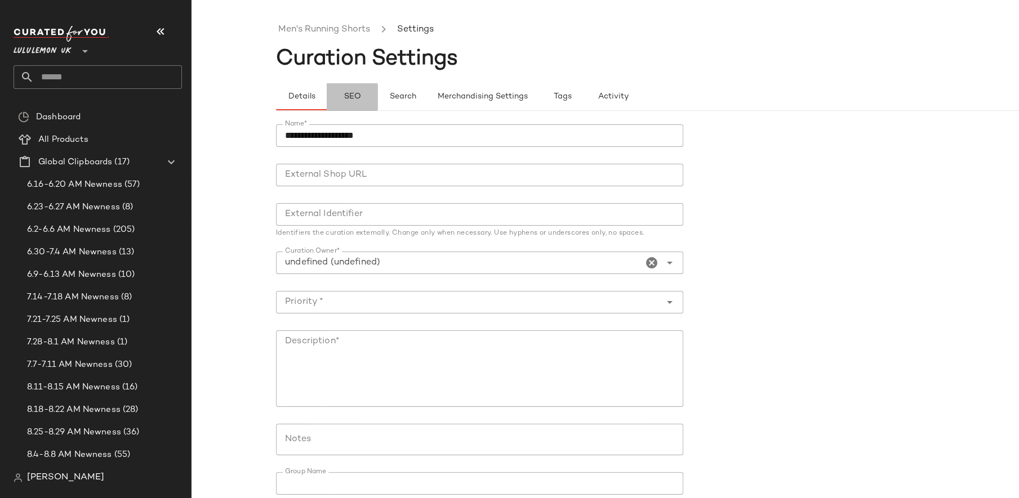
click at [347, 100] on span "SEO" at bounding box center [351, 96] width 17 height 9
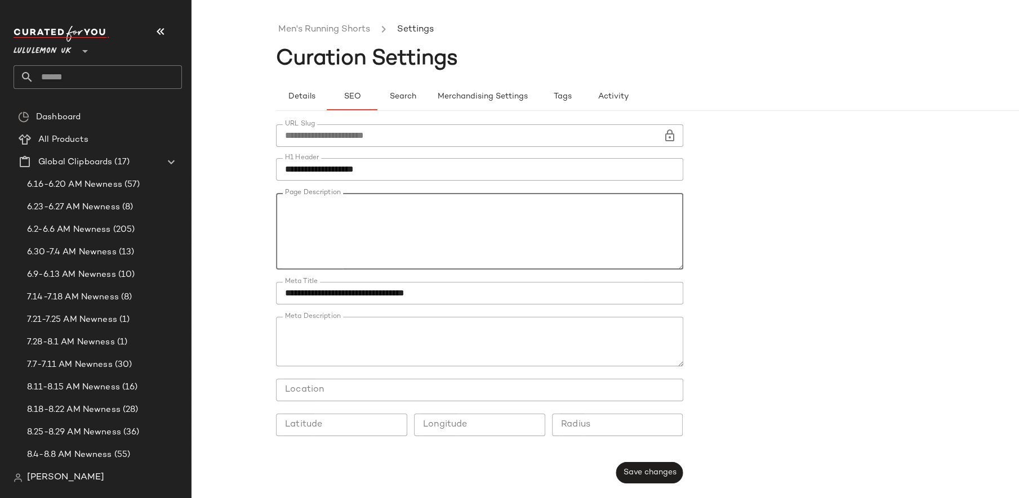
drag, startPoint x: 283, startPoint y: 222, endPoint x: 286, endPoint y: 195, distance: 27.7
click at [286, 194] on textarea "Page Description" at bounding box center [479, 231] width 407 height 77
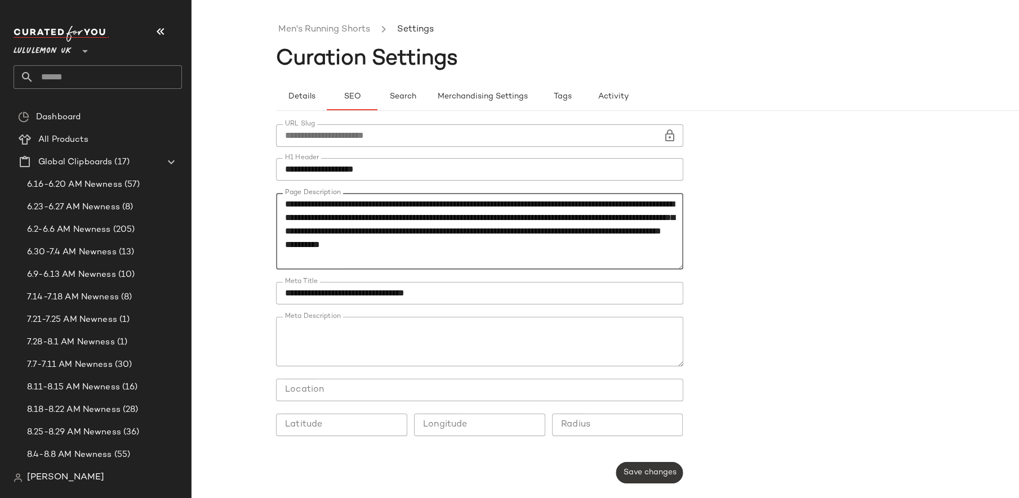
type textarea "**********"
click at [658, 470] on span "Save changes" at bounding box center [649, 473] width 54 height 9
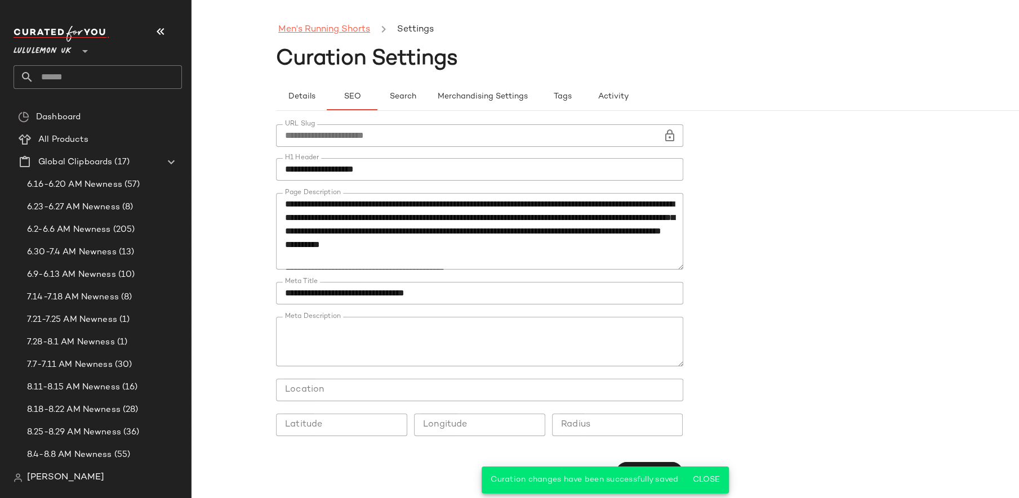
click at [319, 34] on link "Men's Running Shorts" at bounding box center [324, 30] width 92 height 15
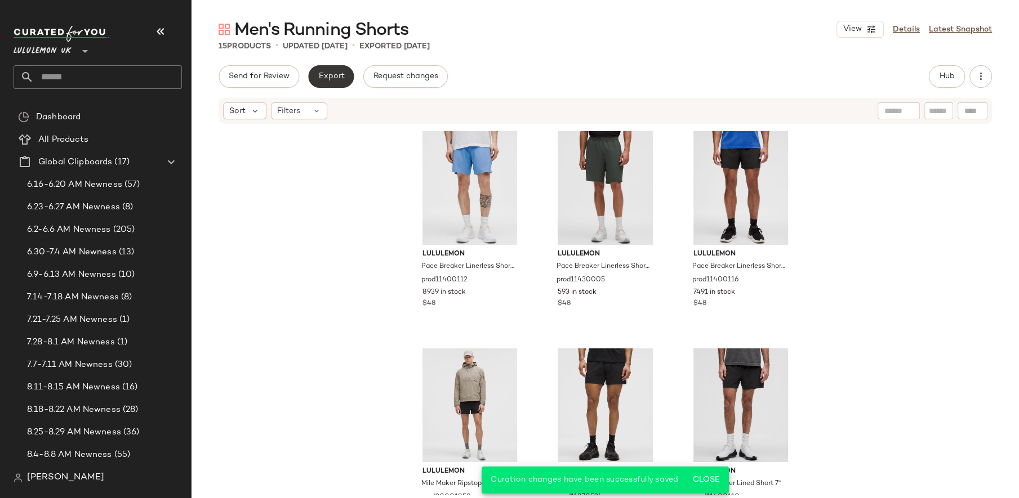
click at [326, 84] on button "Export" at bounding box center [331, 76] width 46 height 23
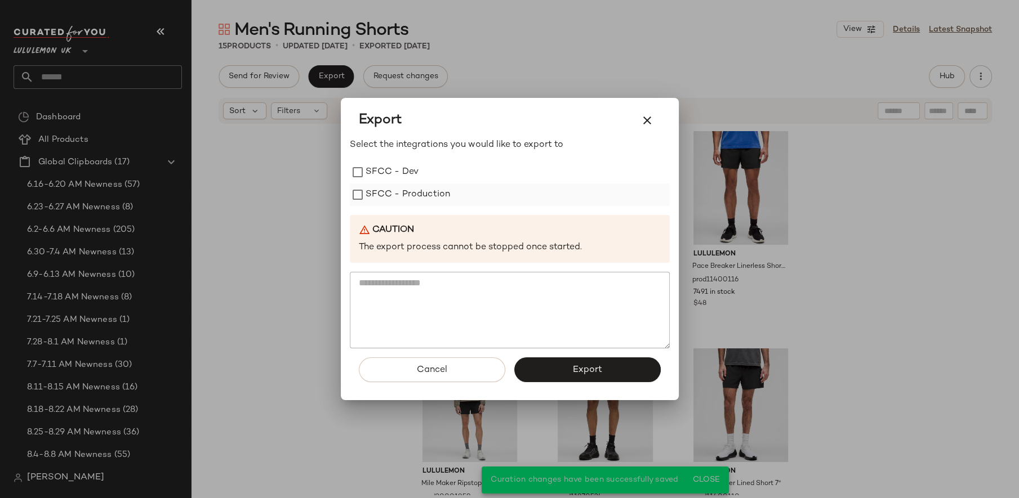
click at [391, 186] on label "SFCC - Production" at bounding box center [408, 195] width 85 height 23
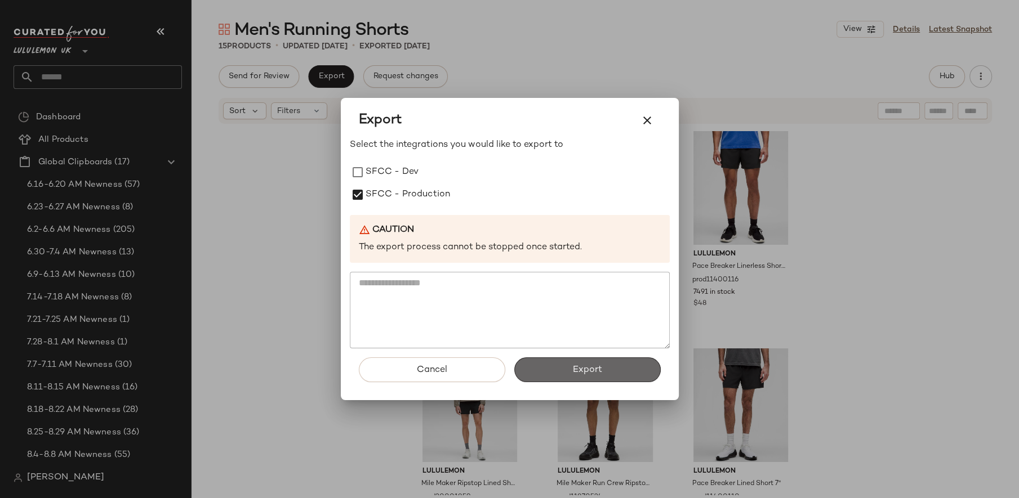
click at [565, 358] on button "Export" at bounding box center [587, 370] width 146 height 25
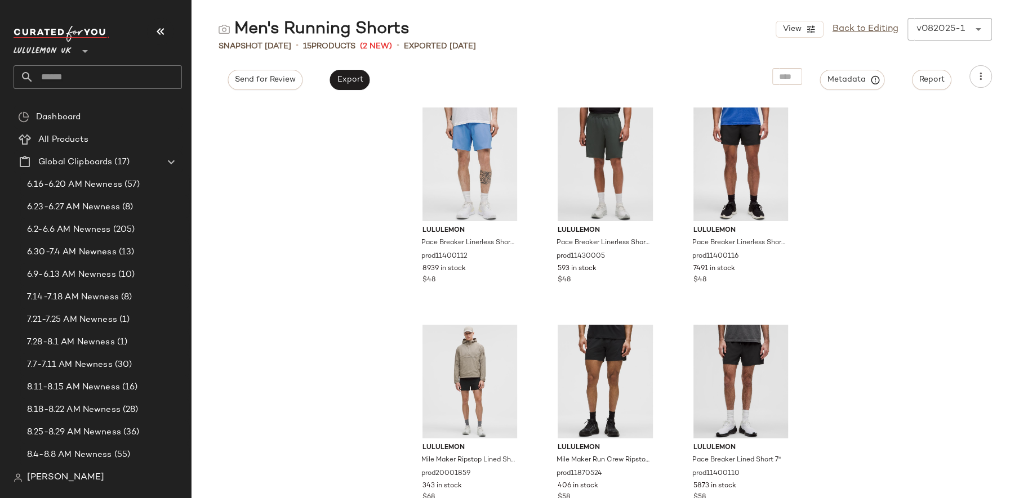
click at [66, 79] on input "text" at bounding box center [108, 77] width 148 height 24
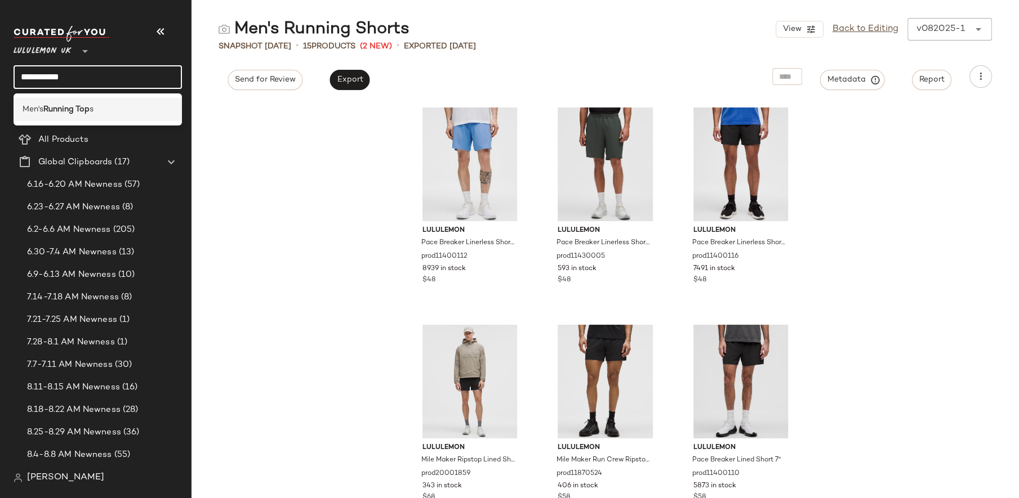
type input "**********"
click at [68, 110] on b "Running Top" at bounding box center [66, 110] width 46 height 12
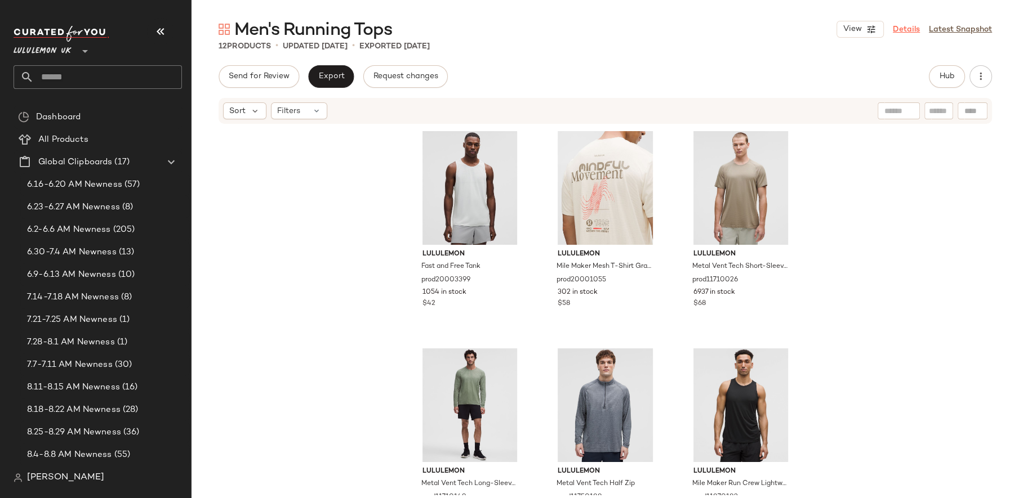
click at [912, 31] on link "Details" at bounding box center [906, 30] width 27 height 12
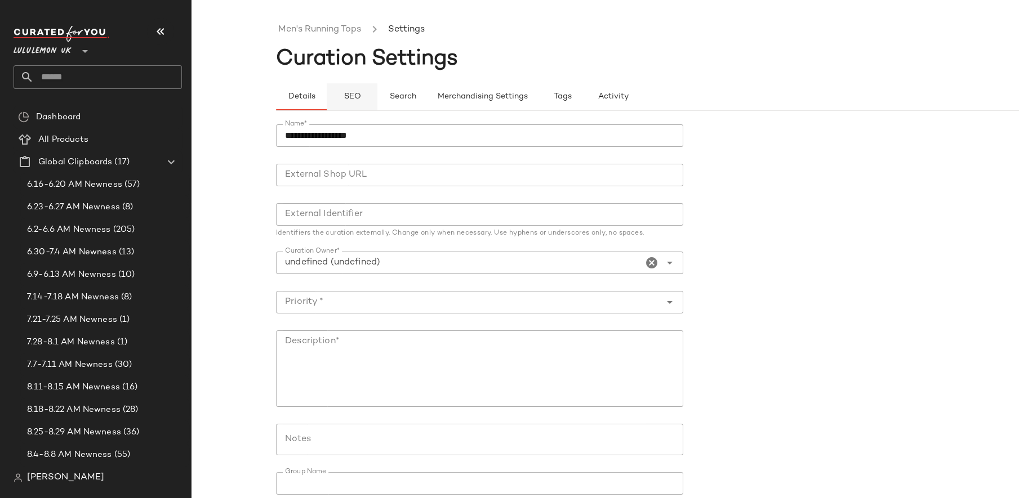
click at [358, 96] on span "SEO" at bounding box center [351, 96] width 17 height 9
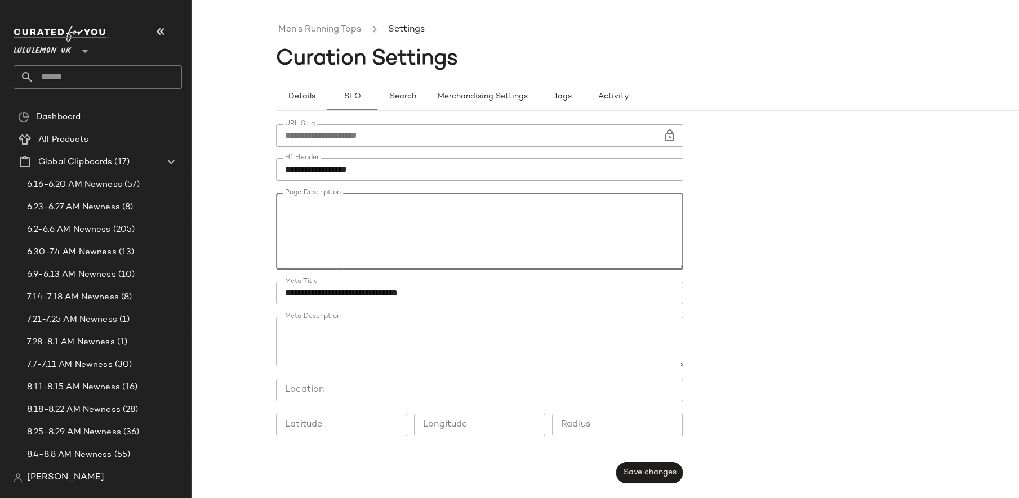
drag, startPoint x: 287, startPoint y: 221, endPoint x: 283, endPoint y: 205, distance: 16.1
click at [283, 205] on textarea "Page Description" at bounding box center [479, 231] width 407 height 77
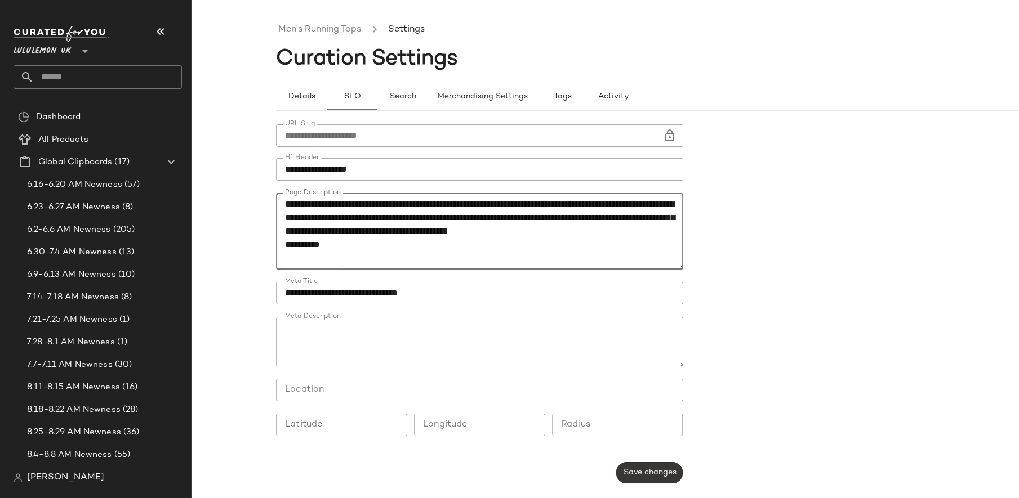
type textarea "**********"
click at [659, 478] on button "Save changes" at bounding box center [649, 472] width 67 height 21
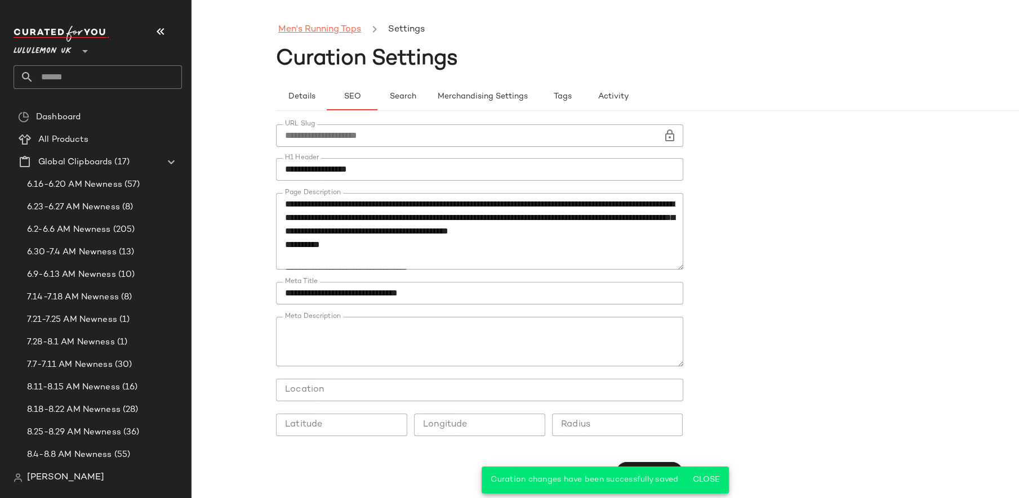
click at [341, 27] on link "Men's Running Tops" at bounding box center [319, 30] width 83 height 15
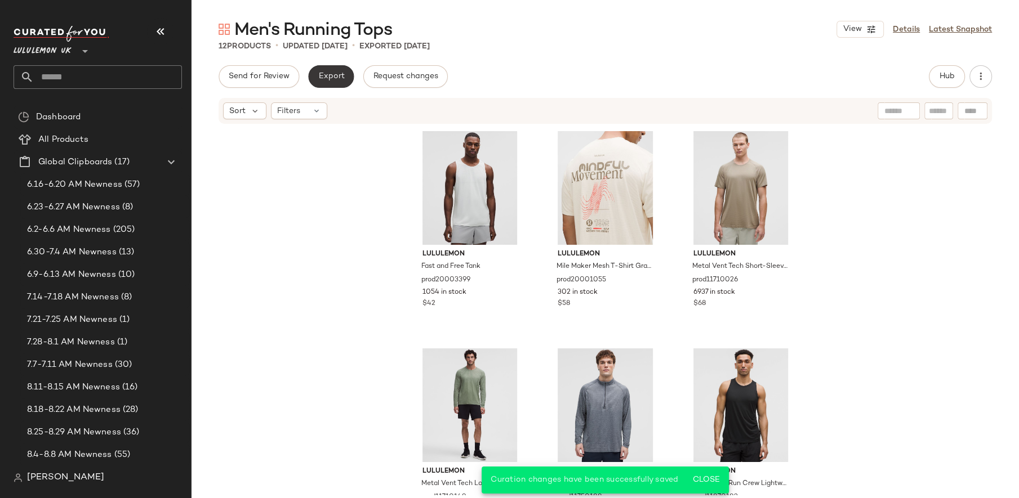
click at [313, 81] on button "Export" at bounding box center [331, 76] width 46 height 23
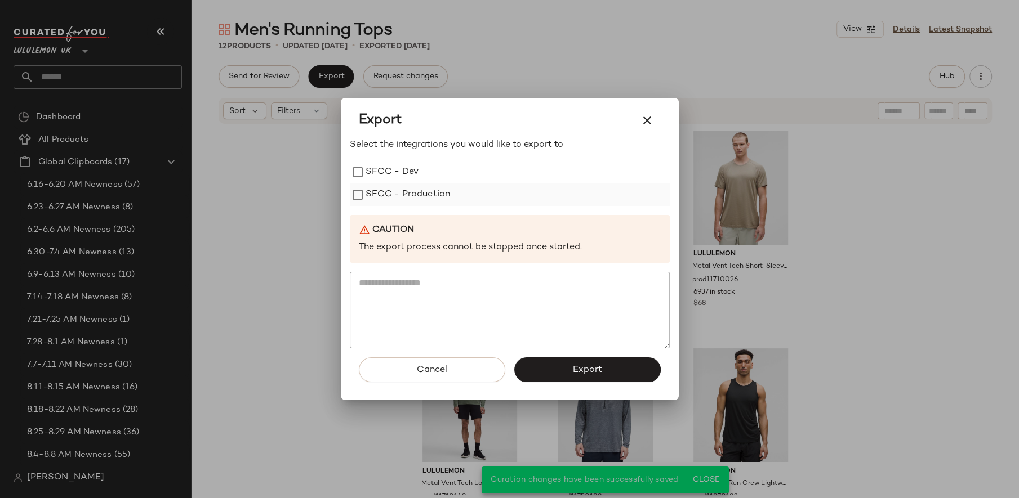
click at [394, 189] on label "SFCC - Production" at bounding box center [408, 195] width 85 height 23
click at [559, 371] on button "Export" at bounding box center [587, 370] width 146 height 25
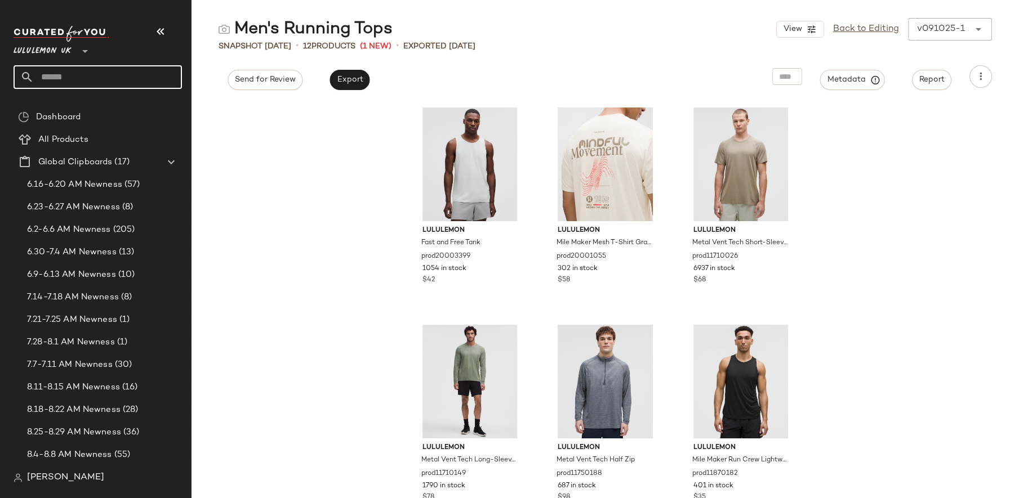
click at [90, 75] on input "text" at bounding box center [108, 77] width 148 height 24
type input "*"
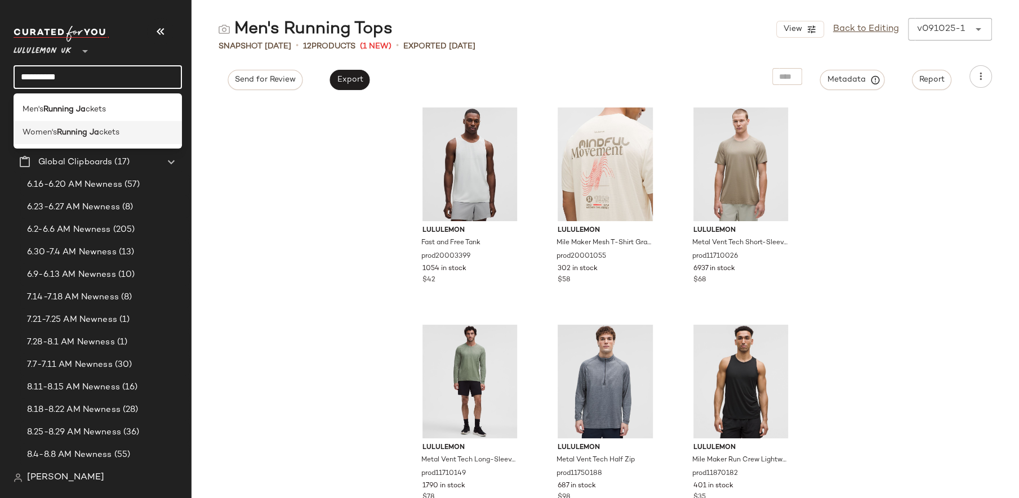
type input "**********"
click at [92, 130] on b "Running Ja" at bounding box center [78, 133] width 42 height 12
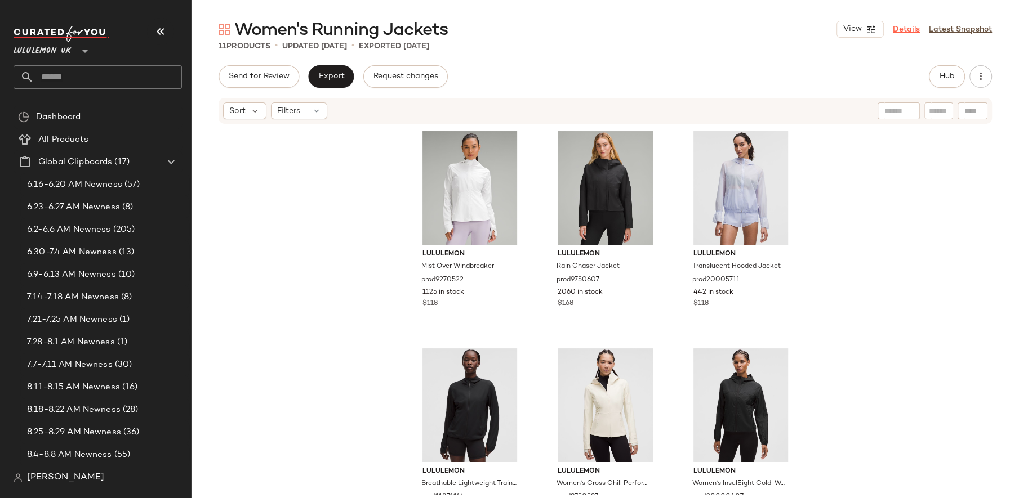
click at [909, 29] on link "Details" at bounding box center [906, 30] width 27 height 12
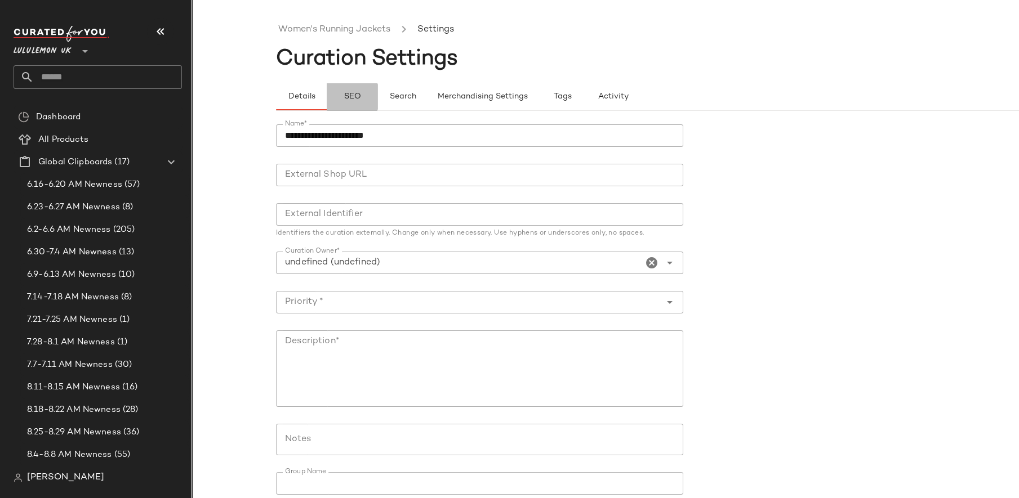
click at [345, 92] on span "SEO" at bounding box center [351, 96] width 17 height 9
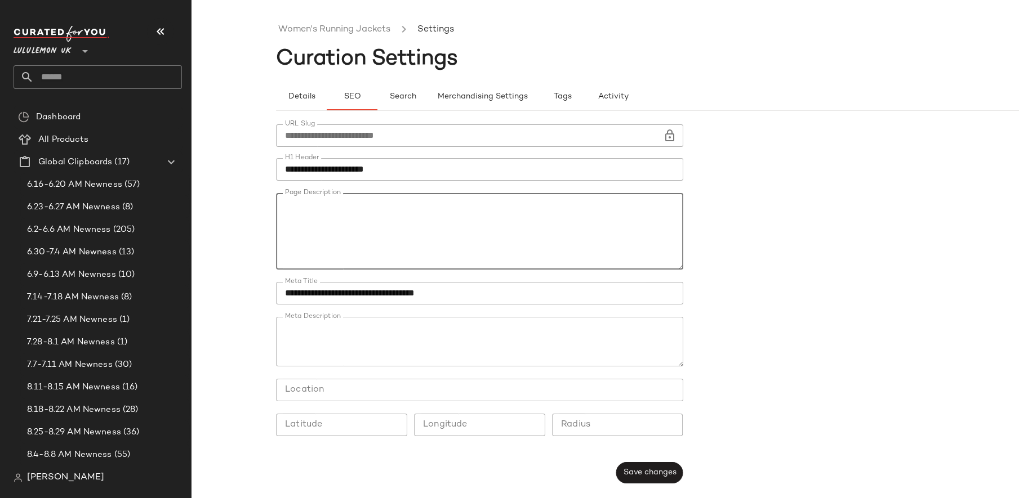
drag, startPoint x: 286, startPoint y: 218, endPoint x: 282, endPoint y: 204, distance: 14.6
click at [282, 204] on textarea "Page Description" at bounding box center [479, 231] width 407 height 77
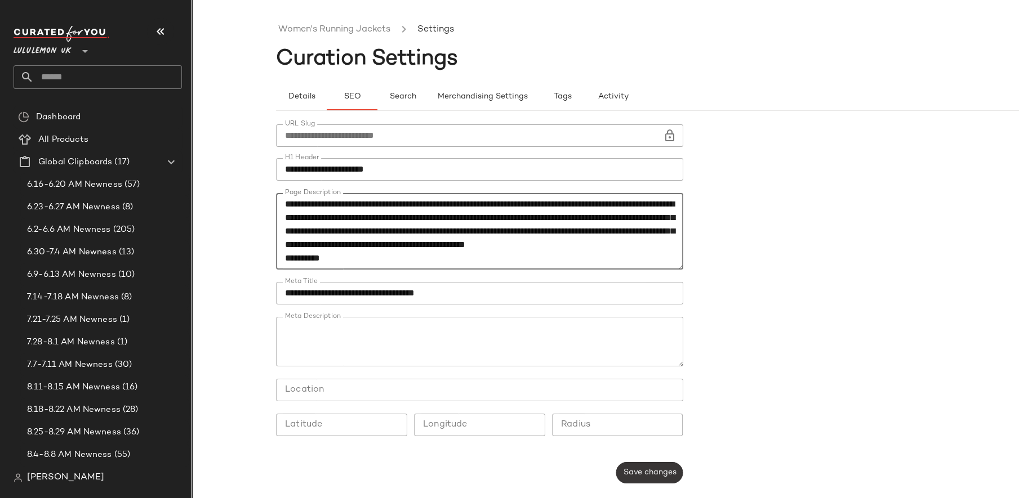
type textarea "**********"
click at [648, 479] on button "Save changes" at bounding box center [649, 472] width 67 height 21
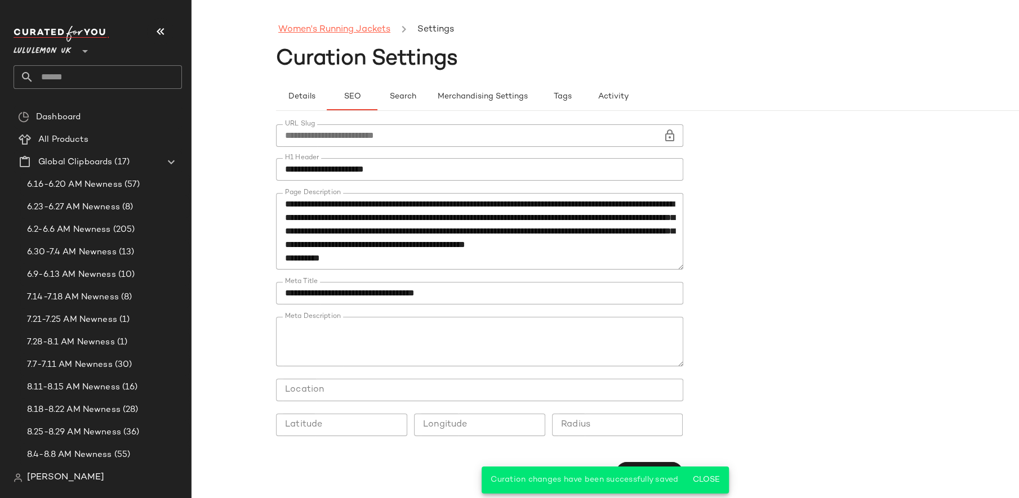
click at [356, 29] on link "Women's Running Jackets" at bounding box center [334, 30] width 112 height 15
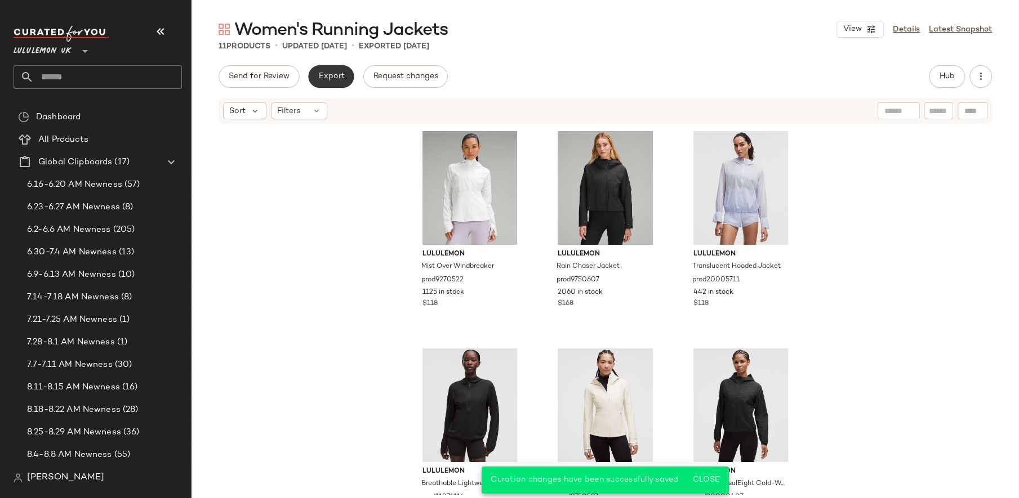
click at [324, 75] on span "Export" at bounding box center [331, 76] width 26 height 9
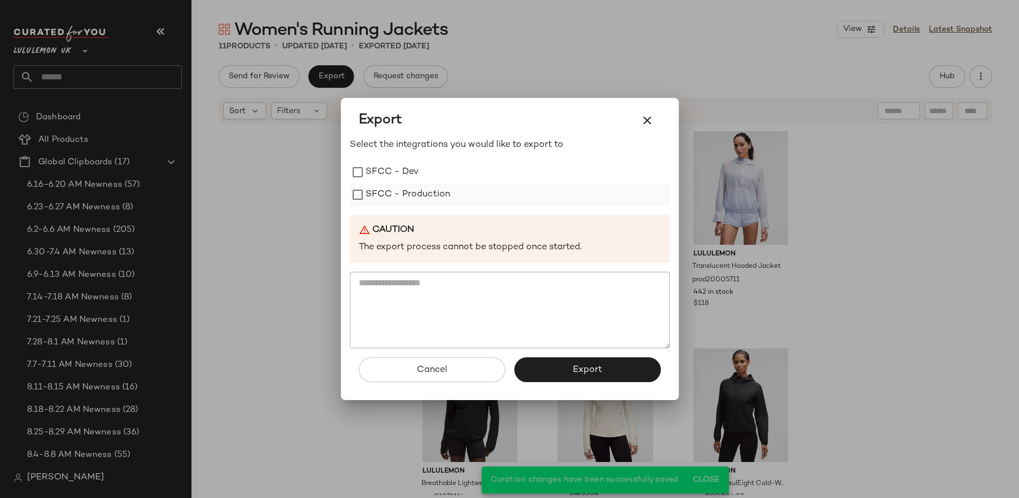
click at [390, 192] on label "SFCC - Production" at bounding box center [408, 195] width 85 height 23
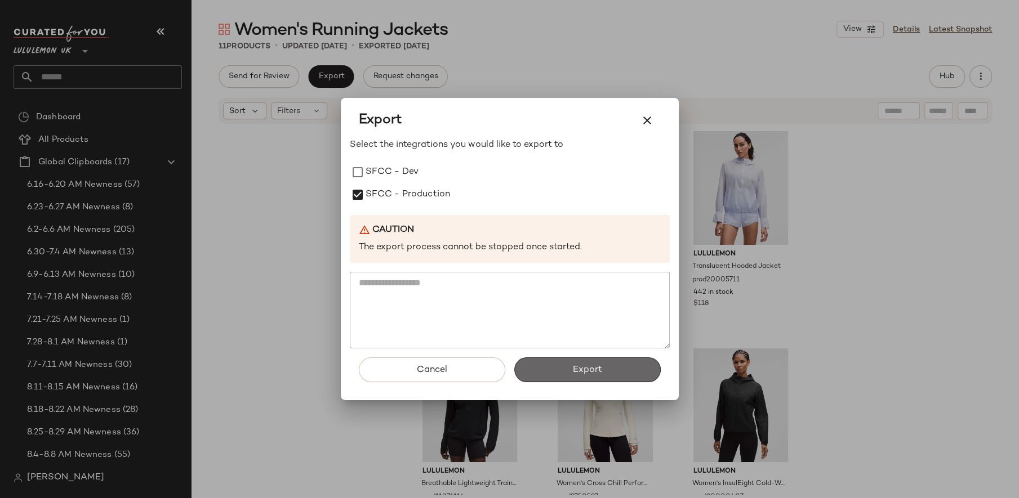
click at [595, 361] on button "Export" at bounding box center [587, 370] width 146 height 25
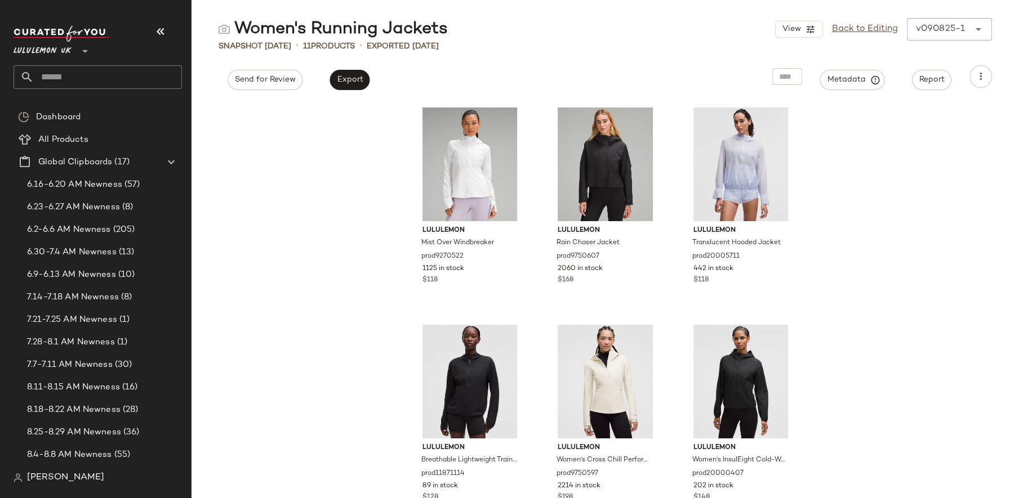
click at [143, 75] on input "text" at bounding box center [108, 77] width 148 height 24
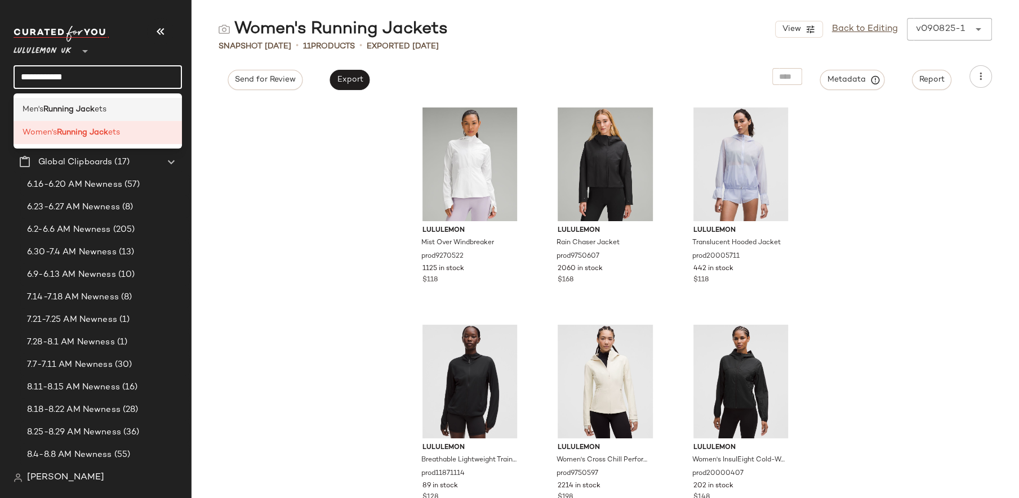
type input "**********"
click at [136, 102] on div "Men's Running Jack ets" at bounding box center [98, 109] width 168 height 23
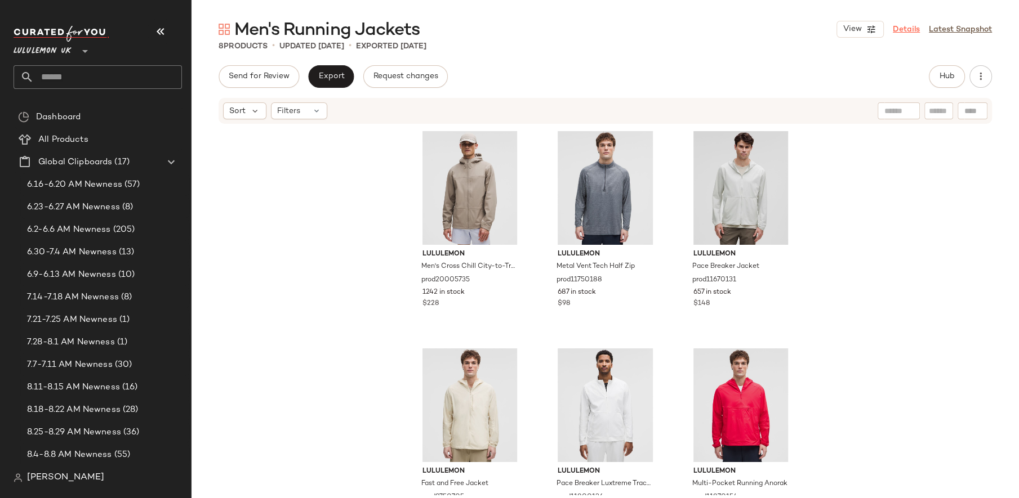
click at [910, 33] on link "Details" at bounding box center [906, 30] width 27 height 12
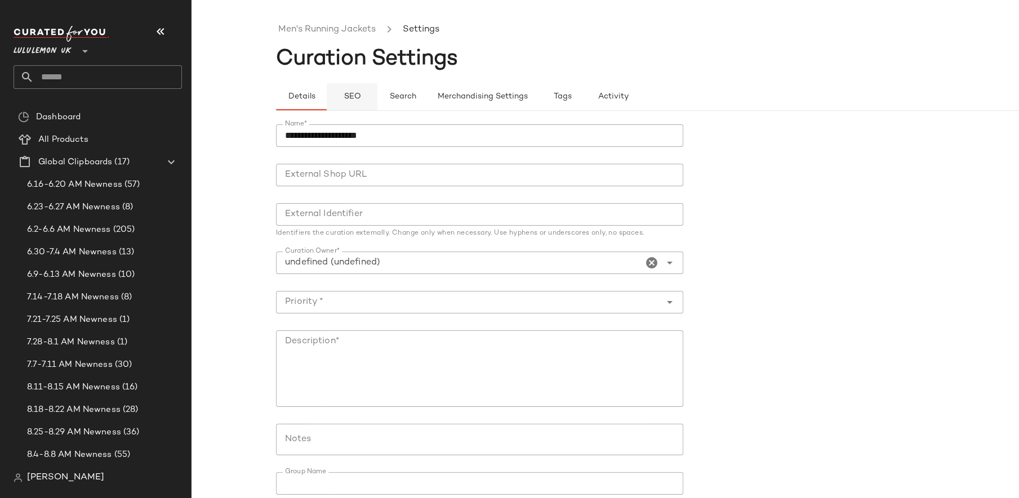
click at [349, 104] on button "SEO" at bounding box center [352, 96] width 51 height 27
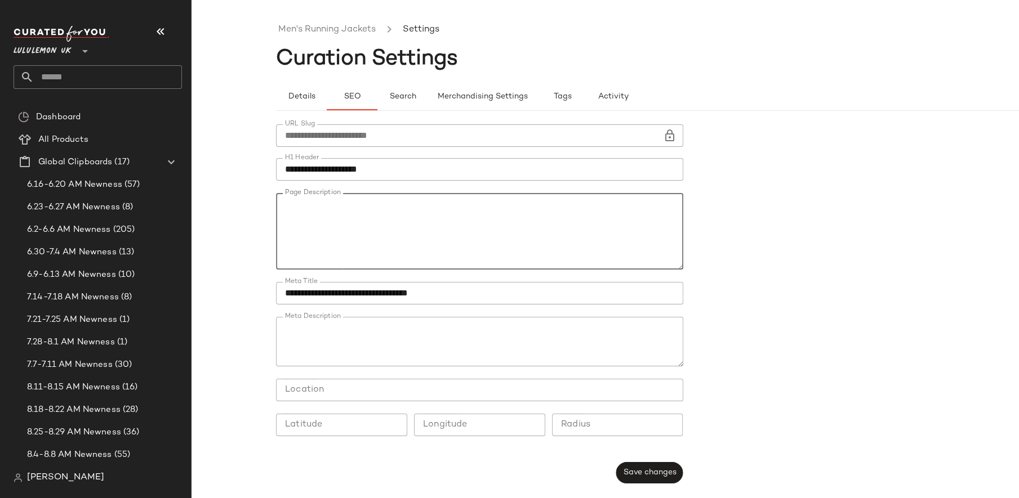
drag, startPoint x: 284, startPoint y: 215, endPoint x: 282, endPoint y: 207, distance: 7.7
click at [282, 207] on textarea "Page Description" at bounding box center [479, 231] width 407 height 77
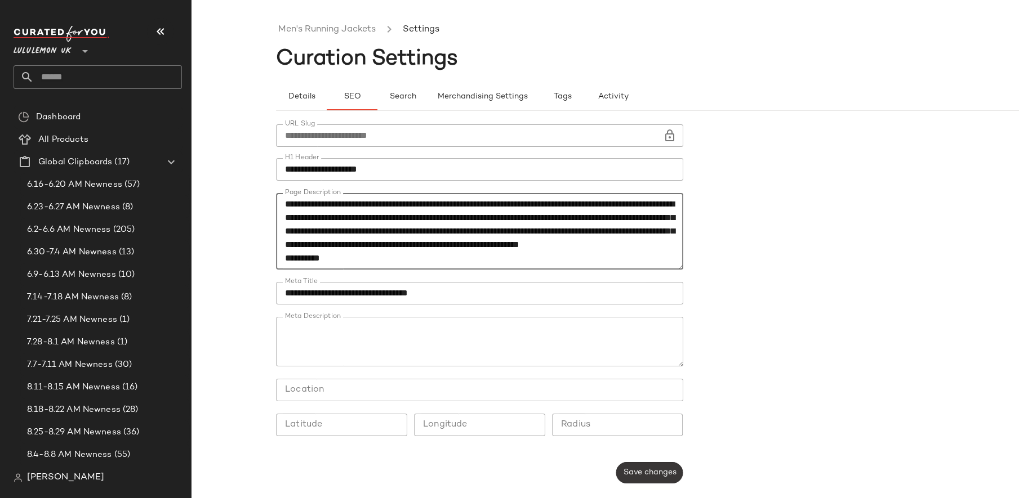
type textarea "**********"
click at [645, 473] on span "Save changes" at bounding box center [649, 473] width 54 height 9
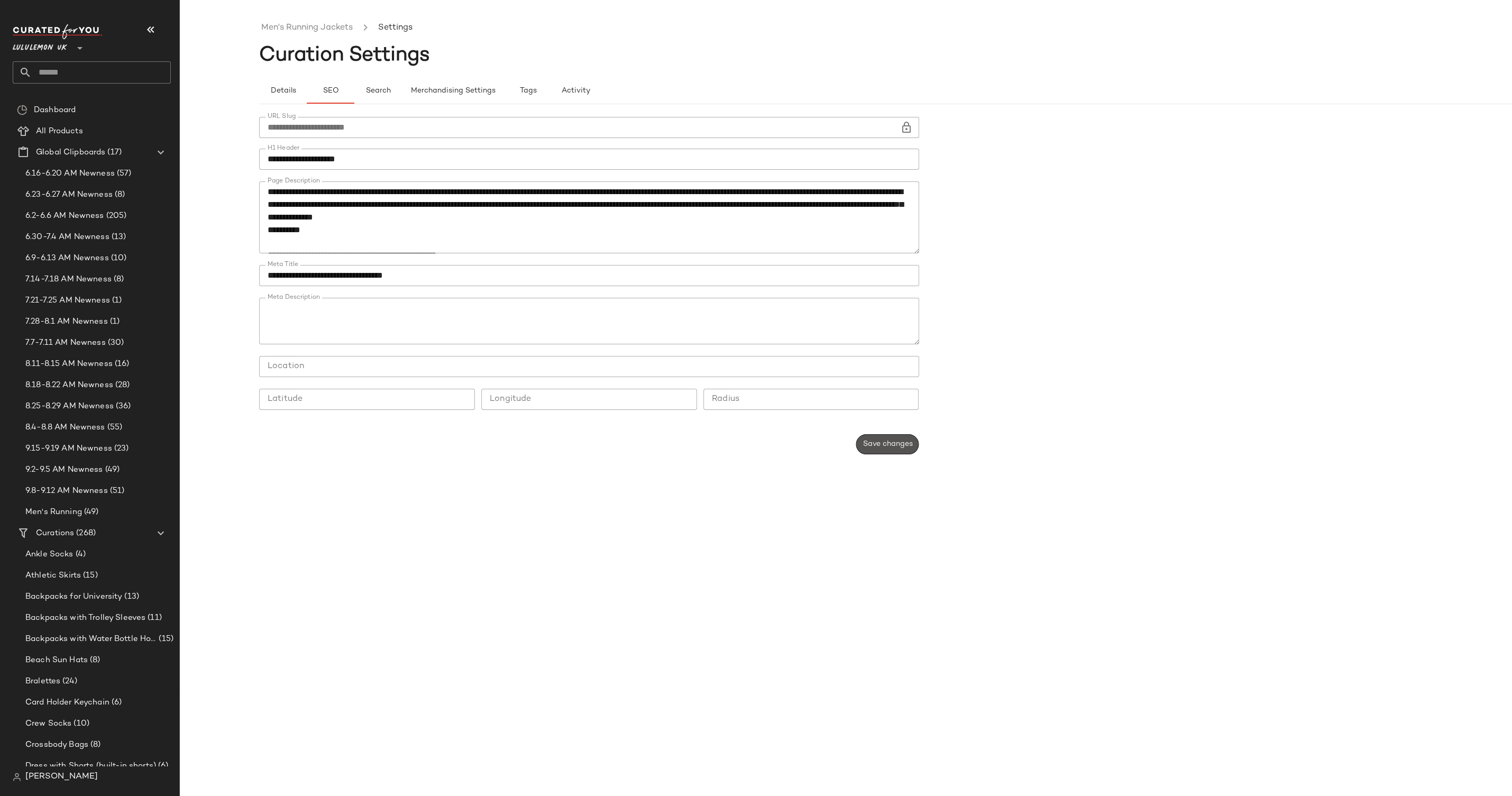
drag, startPoint x: 903, startPoint y: 448, endPoint x: 887, endPoint y: 446, distance: 16.1
click at [903, 449] on button "Save changes" at bounding box center [887, 443] width 63 height 20
click at [304, 31] on link "Men's Running Jackets" at bounding box center [306, 28] width 91 height 14
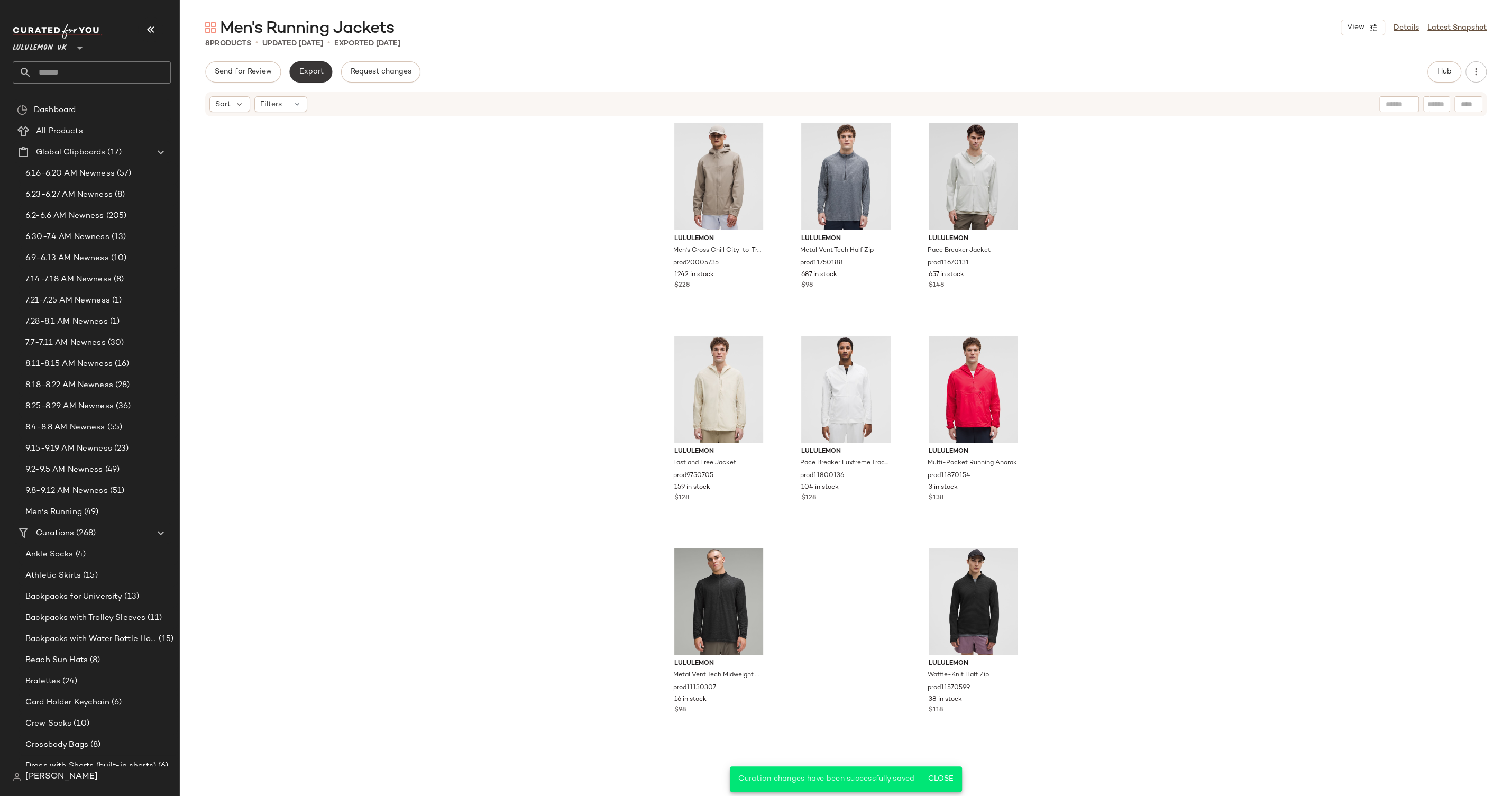
click at [310, 72] on span "Export" at bounding box center [311, 71] width 24 height 8
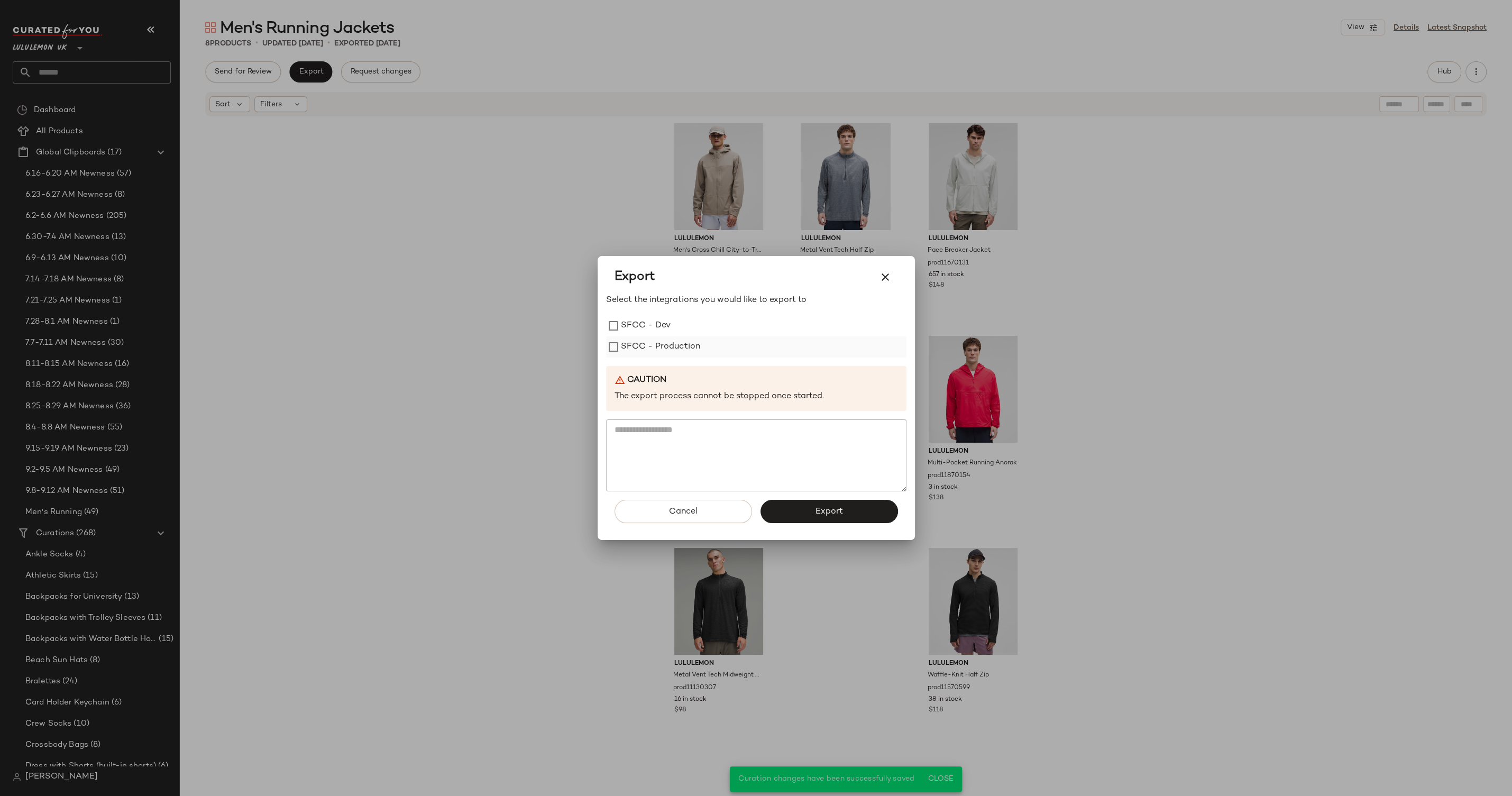
click at [696, 350] on label "SFCC - Production" at bounding box center [660, 346] width 80 height 22
click at [834, 467] on button "Export" at bounding box center [829, 511] width 137 height 23
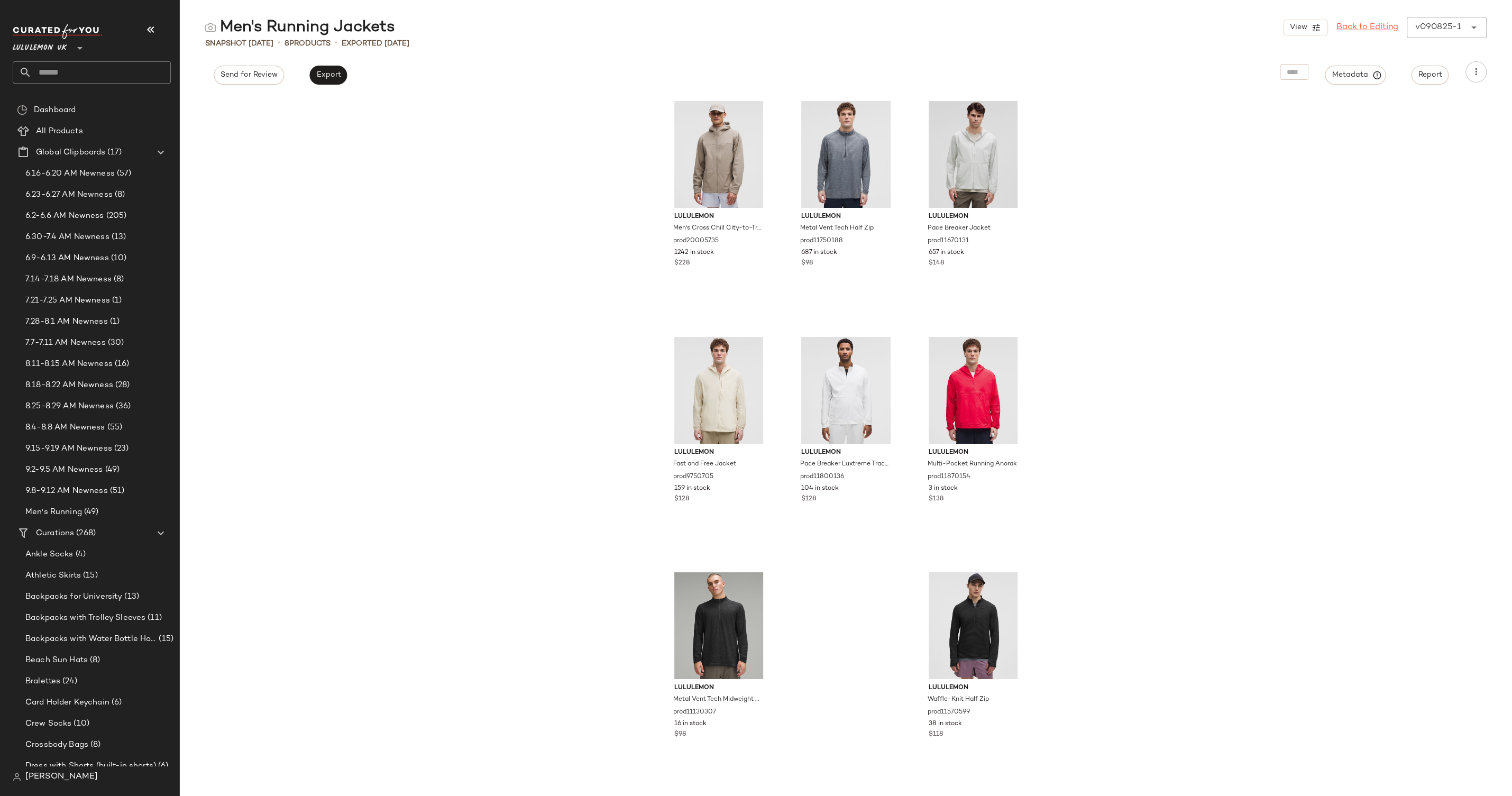
click at [956, 28] on link "Back to Editing" at bounding box center [1367, 28] width 62 height 13
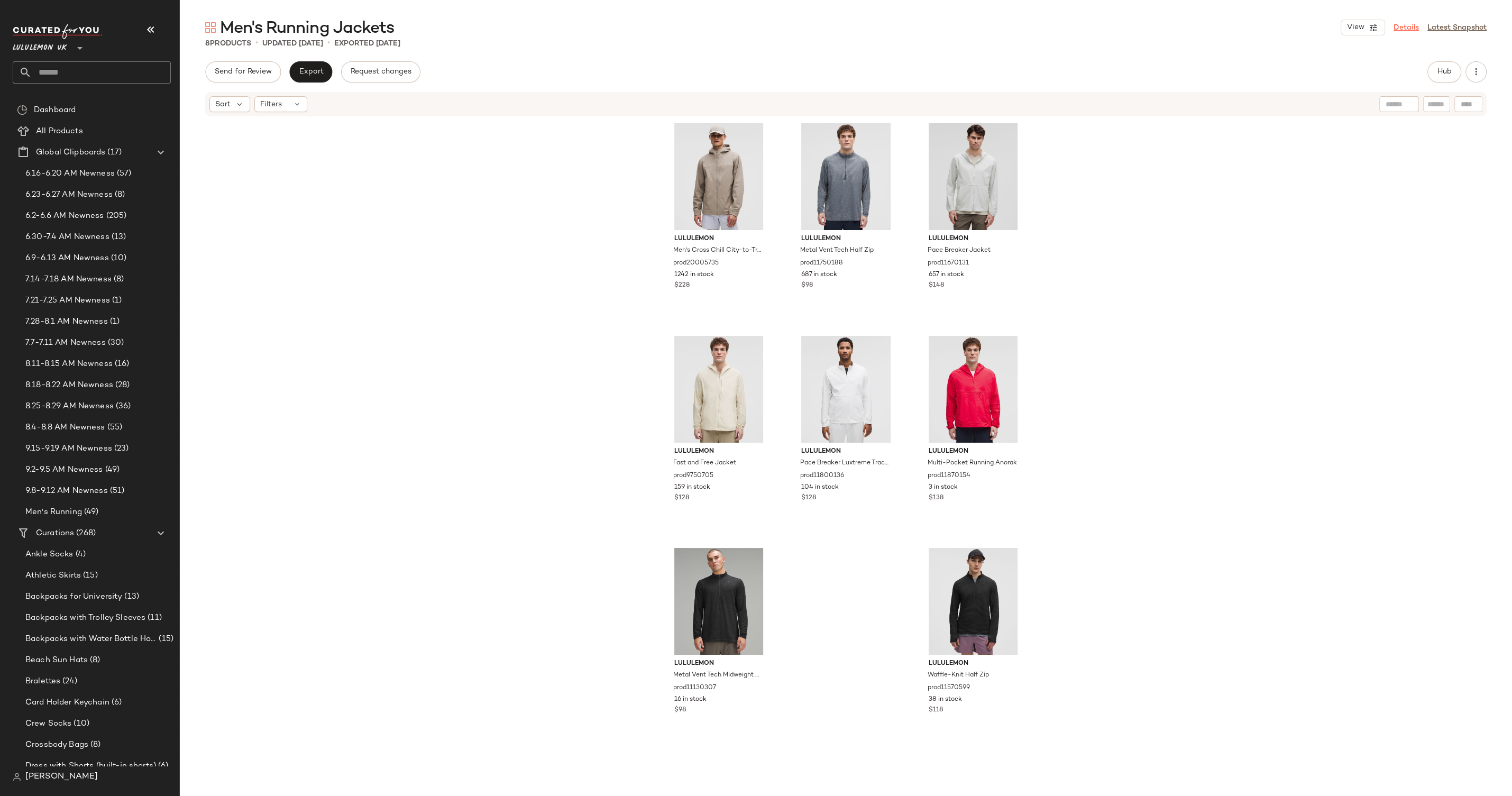
click at [956, 24] on link "Details" at bounding box center [1406, 28] width 25 height 11
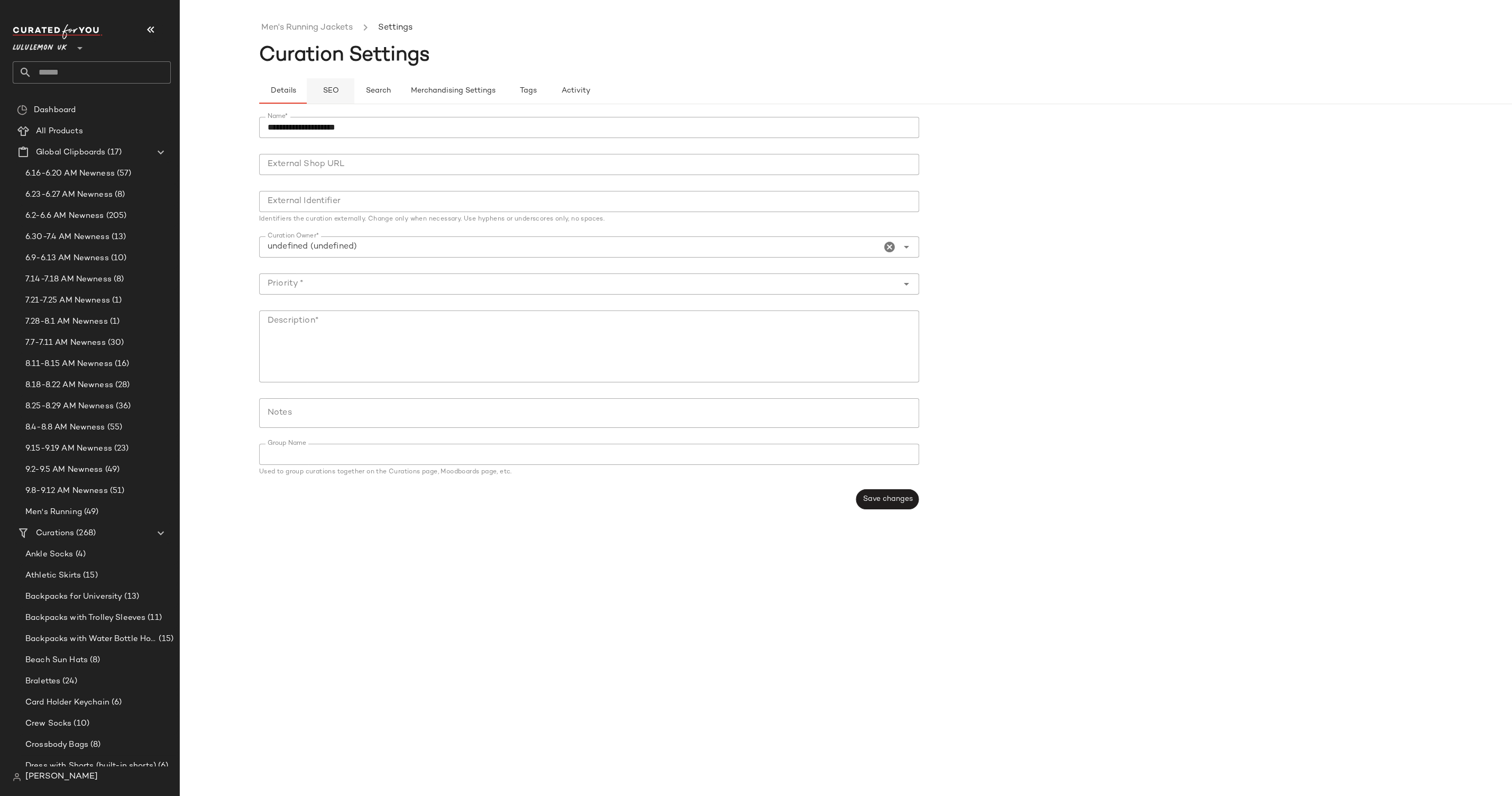
click at [324, 85] on button "SEO" at bounding box center [331, 90] width 48 height 25
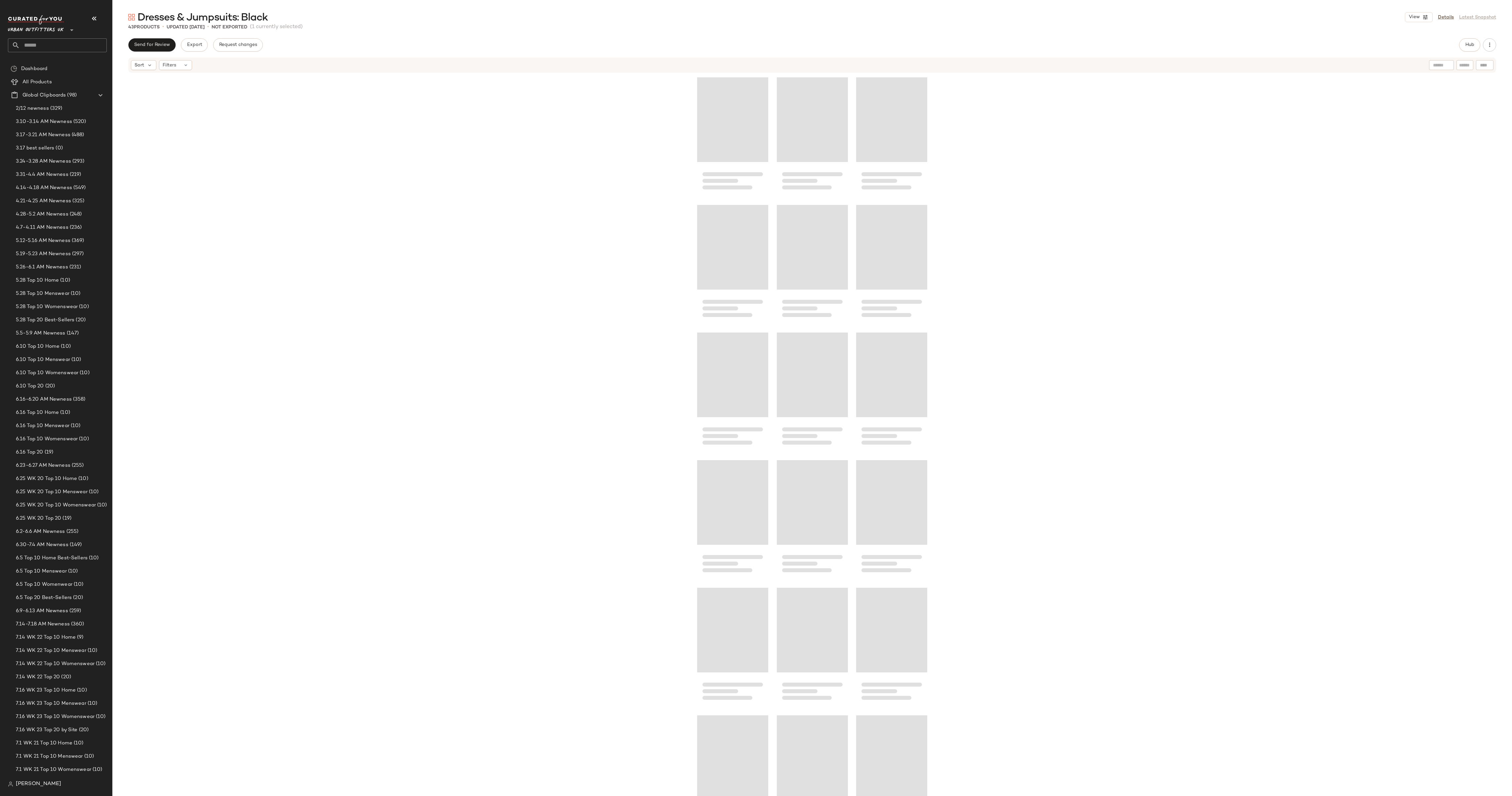
scroll to position [388, 0]
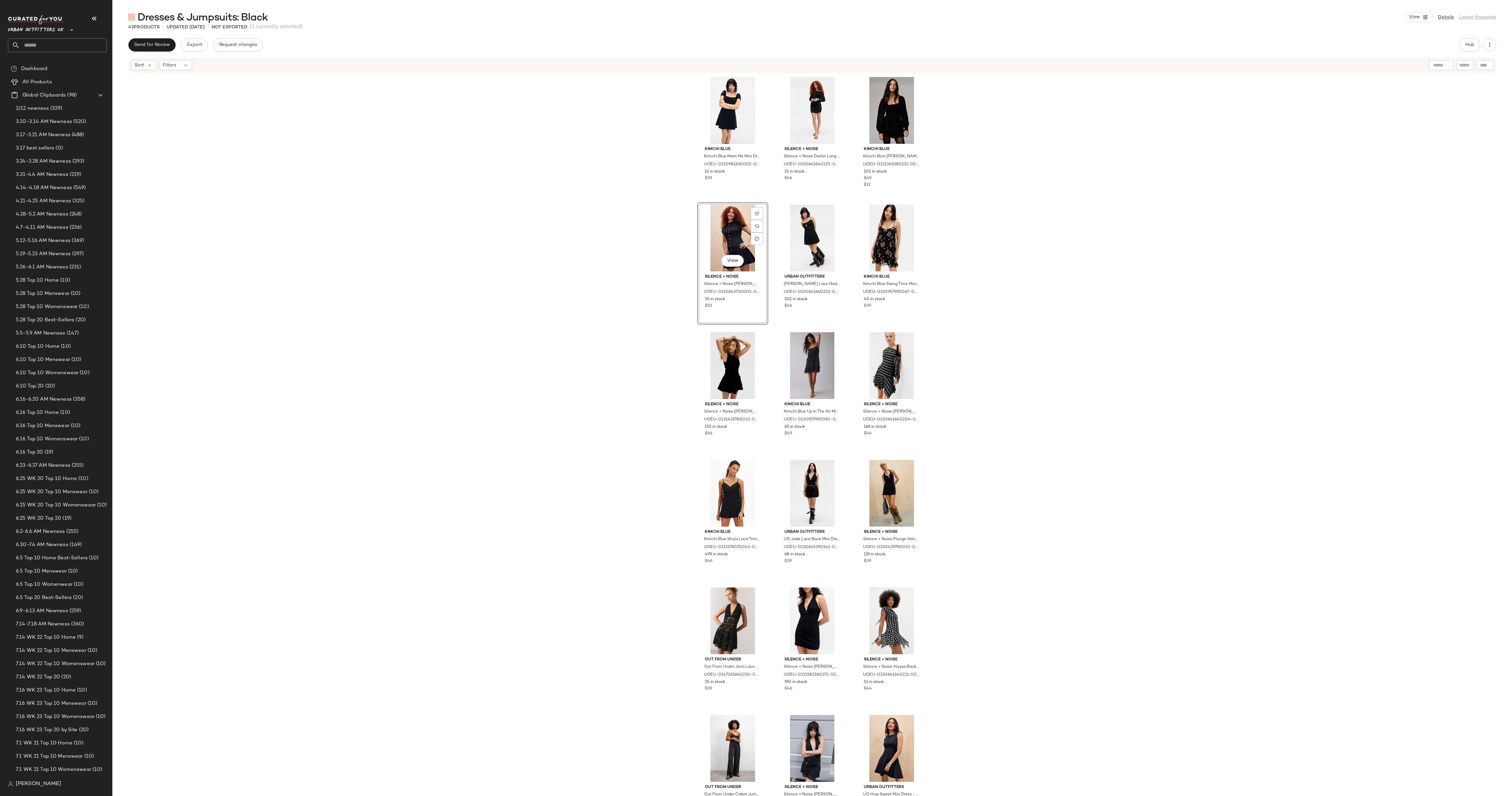
click at [612, 151] on div "Kimchi Blue Kimchi Blue Meet Me Mini Dress - Black S at Urban Outfitters UOEU-0…" at bounding box center [812, 444] width 1400 height 743
